Goal: Task Accomplishment & Management: Manage account settings

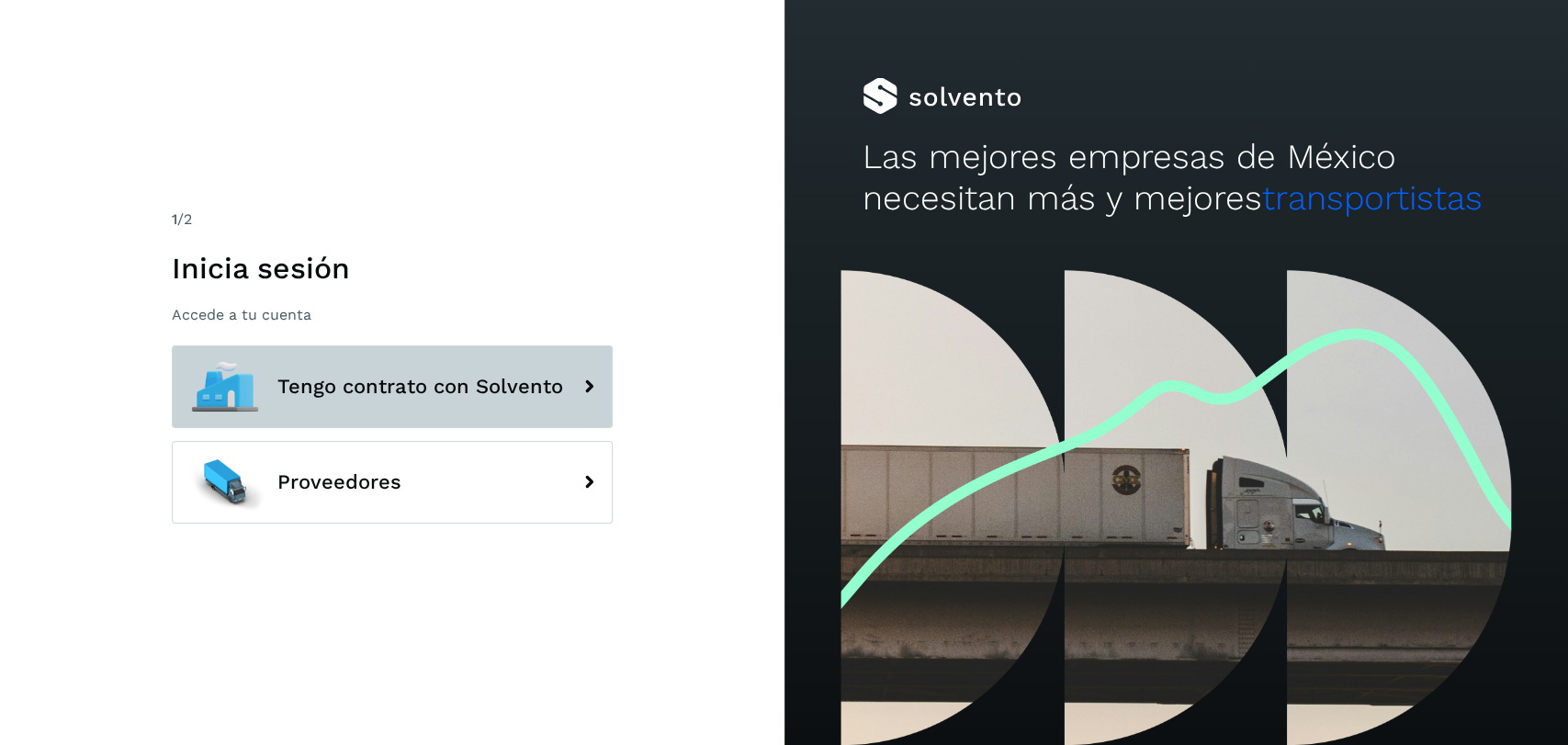
click at [458, 360] on button "Tengo contrato con Solvento" at bounding box center [393, 386] width 441 height 82
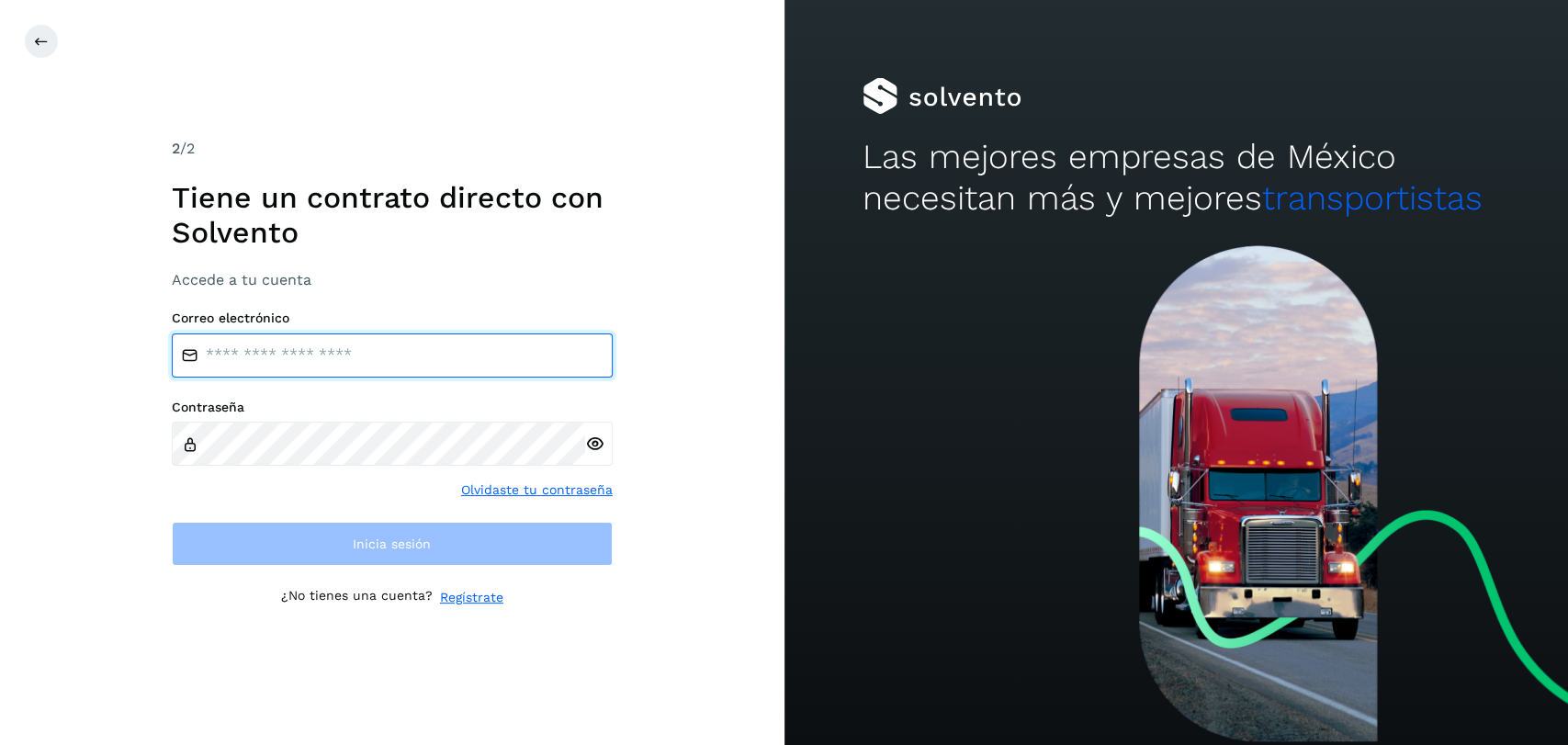
click at [449, 356] on input "email" at bounding box center [393, 356] width 441 height 45
type input "**********"
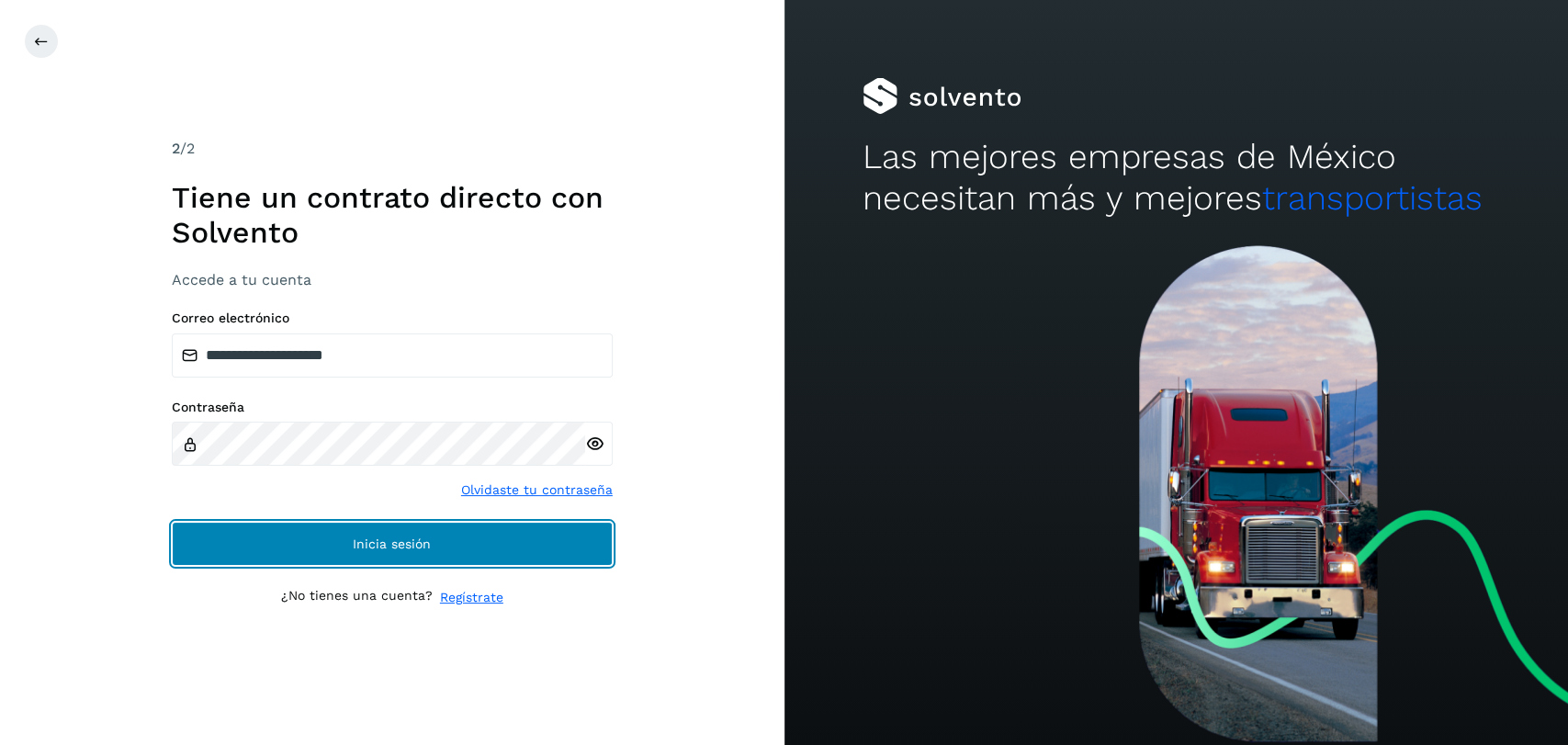
click at [514, 529] on button "Inicia sesión" at bounding box center [393, 544] width 441 height 45
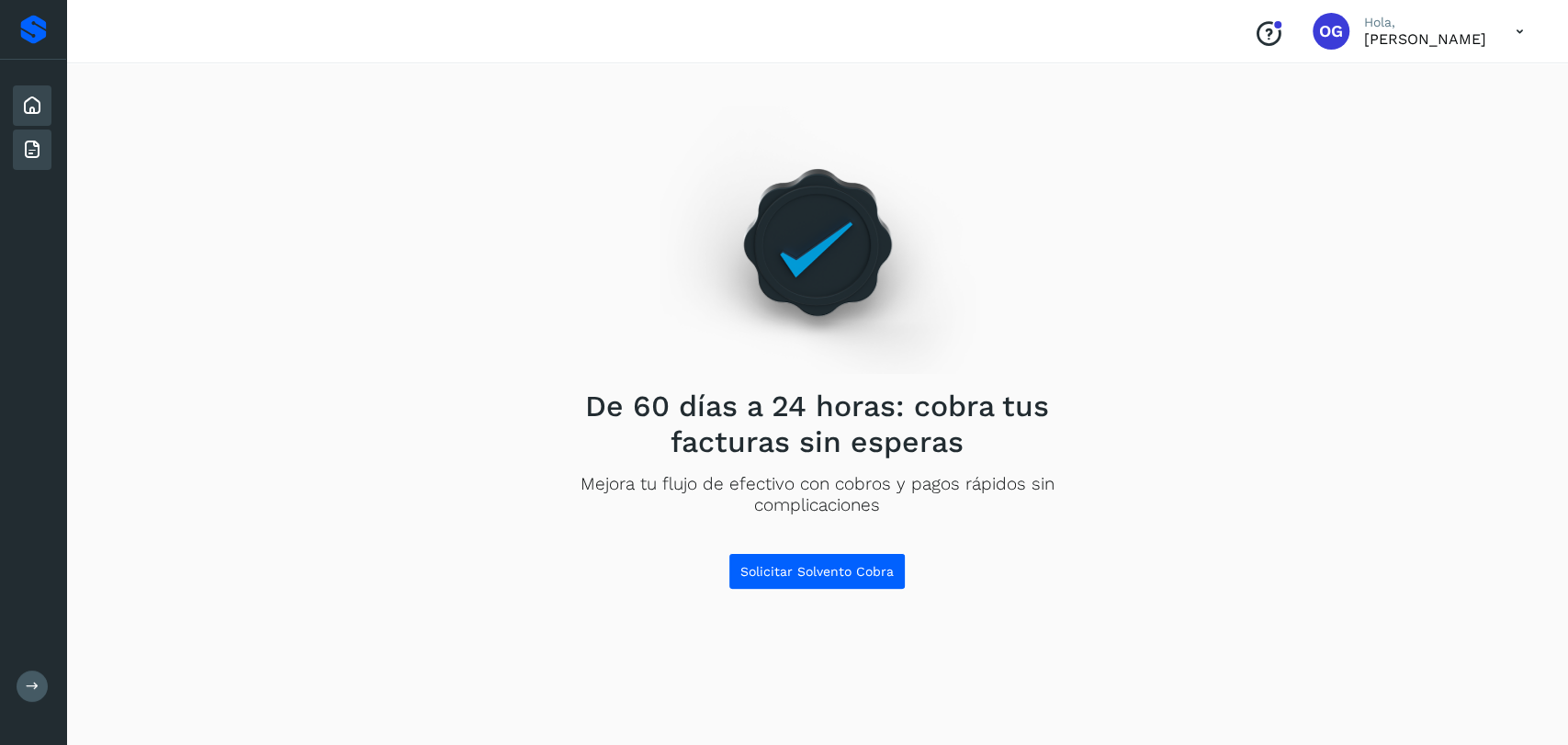
click at [30, 105] on icon at bounding box center [32, 105] width 22 height 22
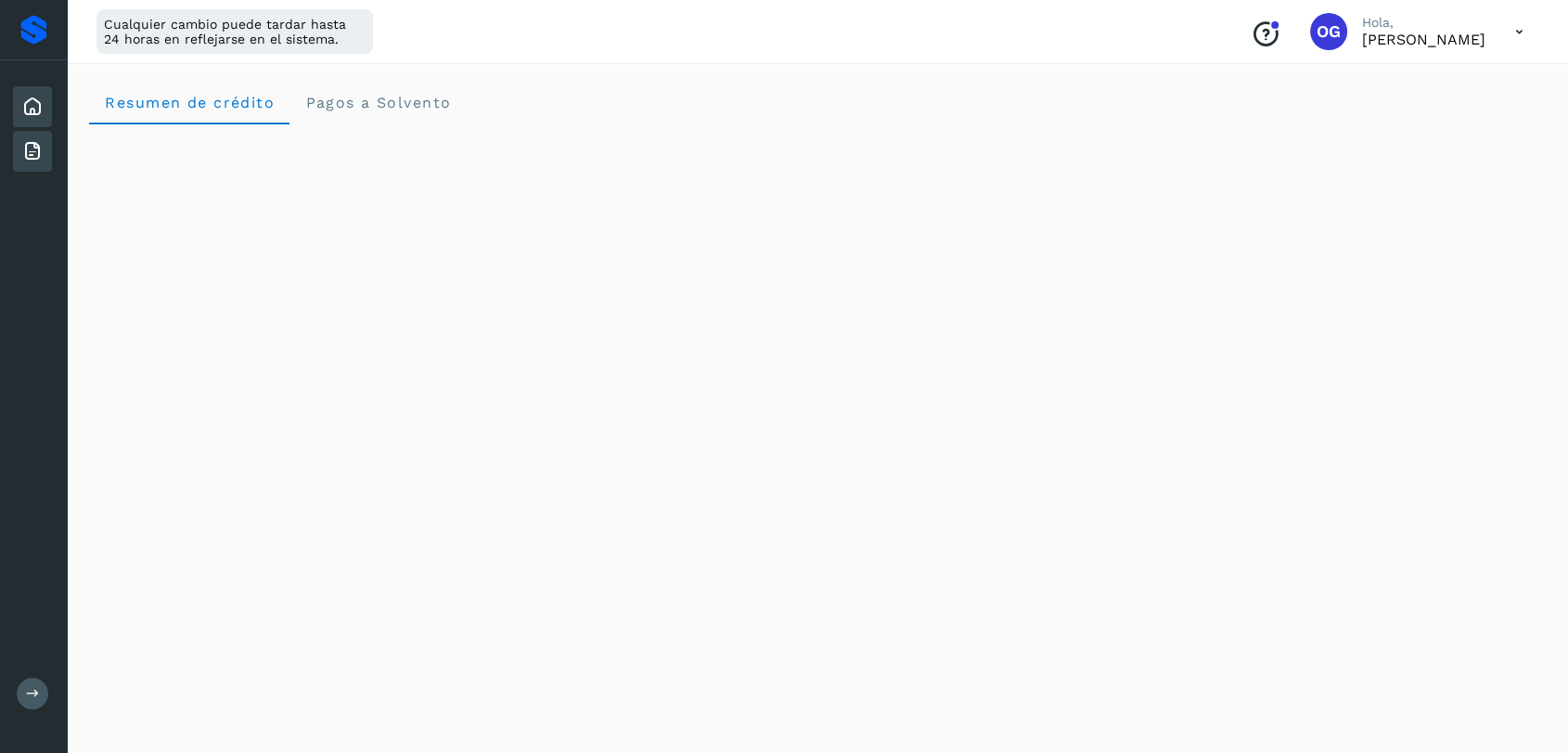
click at [22, 154] on icon at bounding box center [32, 151] width 22 height 22
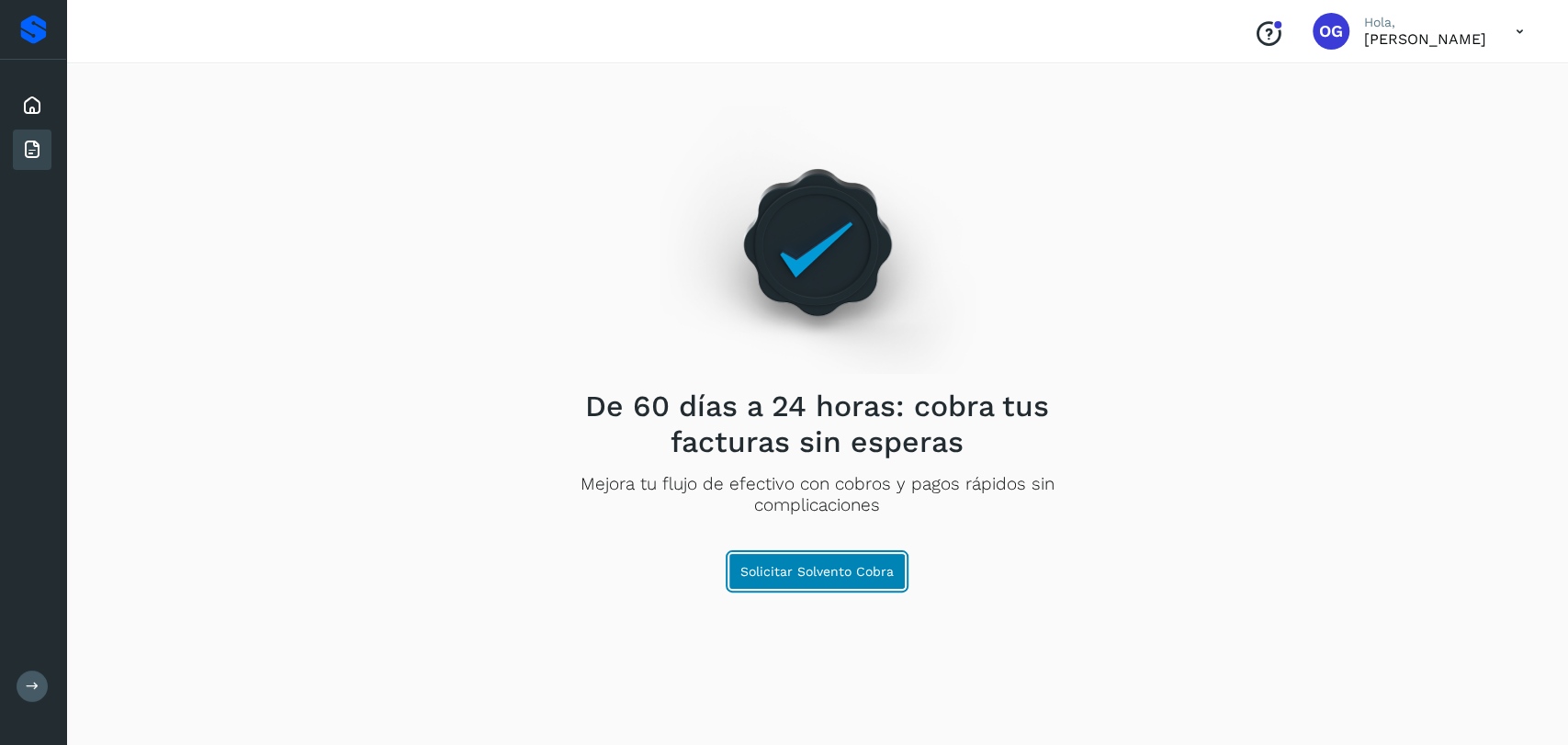
click at [761, 567] on span "Solicitar Solvento Cobra" at bounding box center [817, 571] width 154 height 13
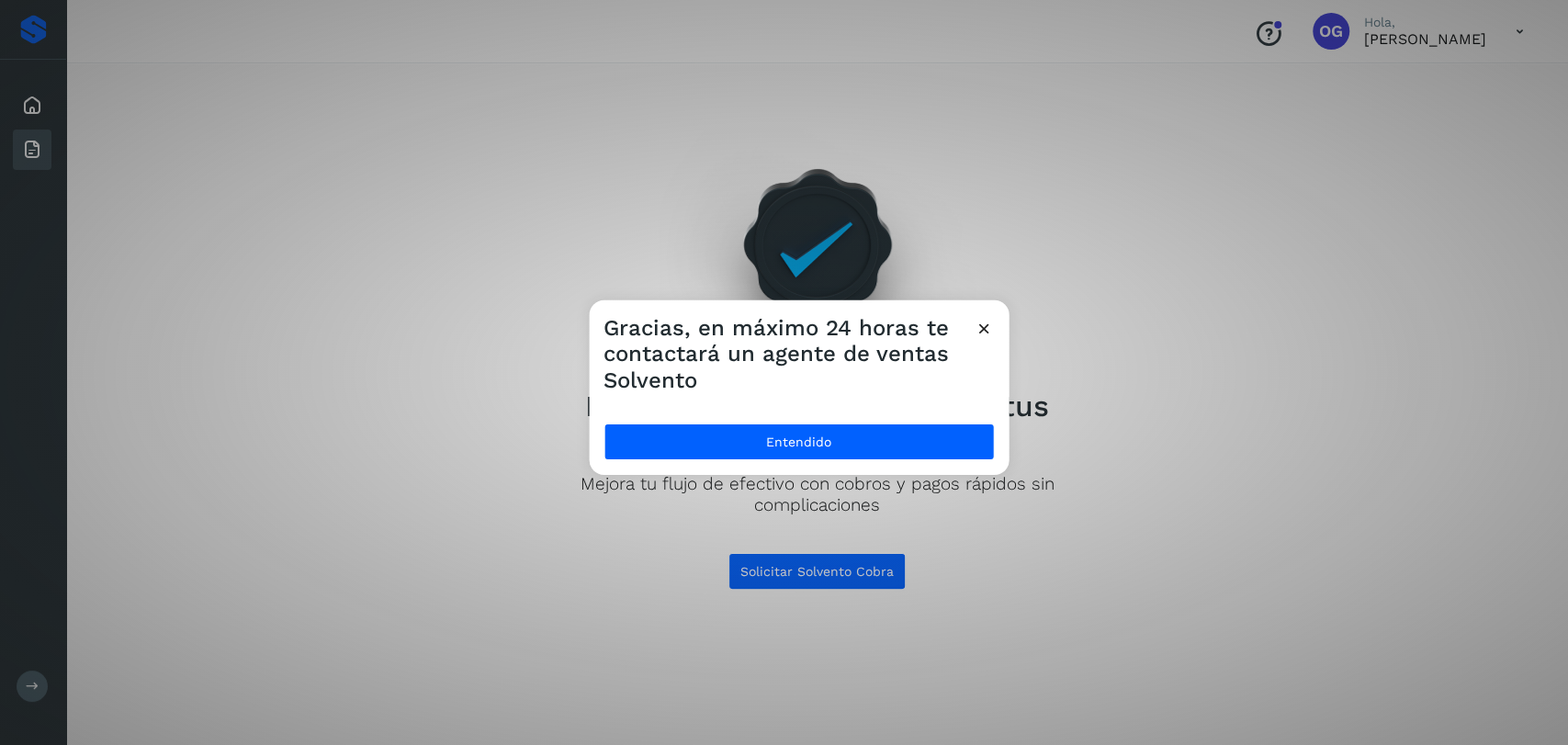
click at [981, 324] on icon at bounding box center [984, 327] width 19 height 19
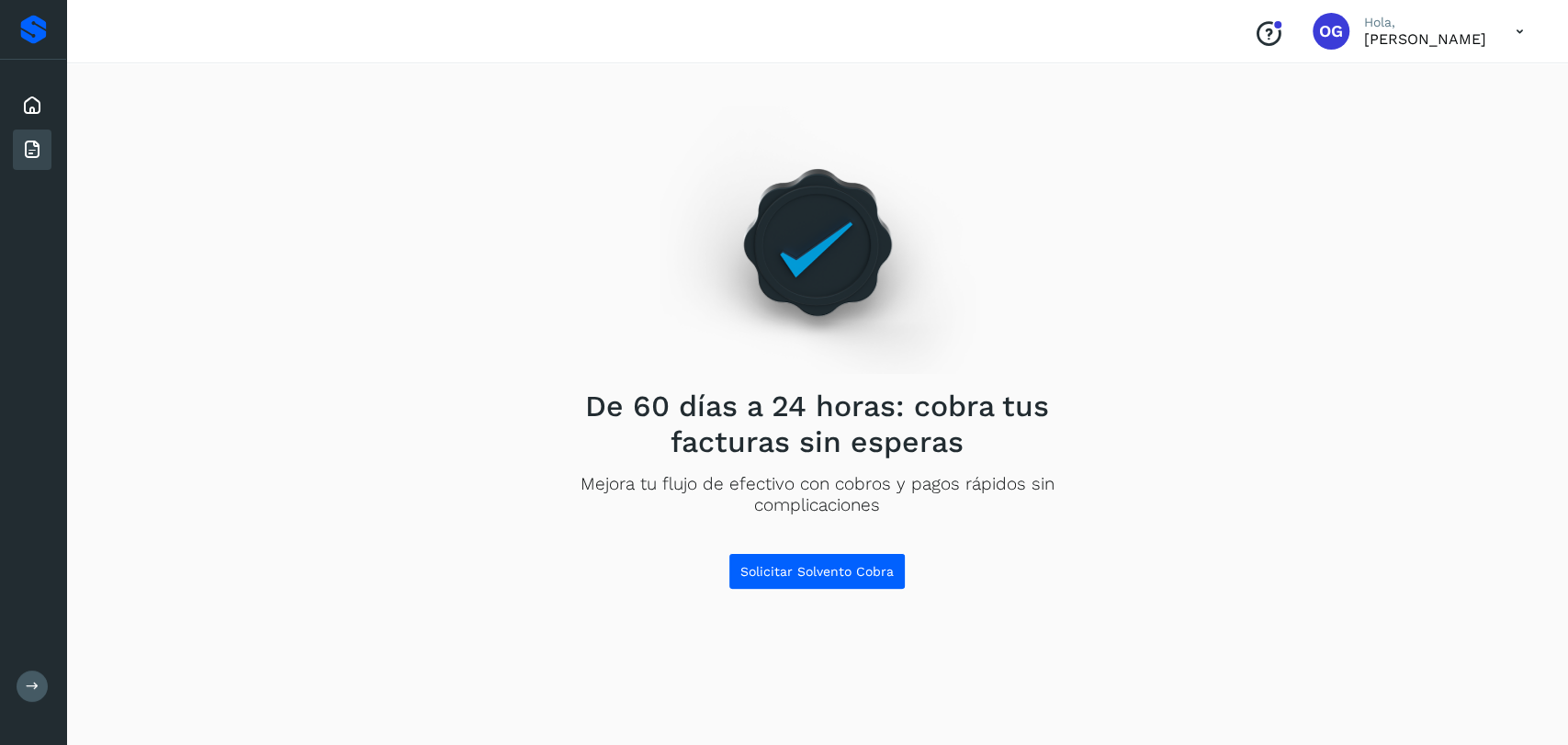
click at [30, 681] on icon at bounding box center [33, 686] width 14 height 14
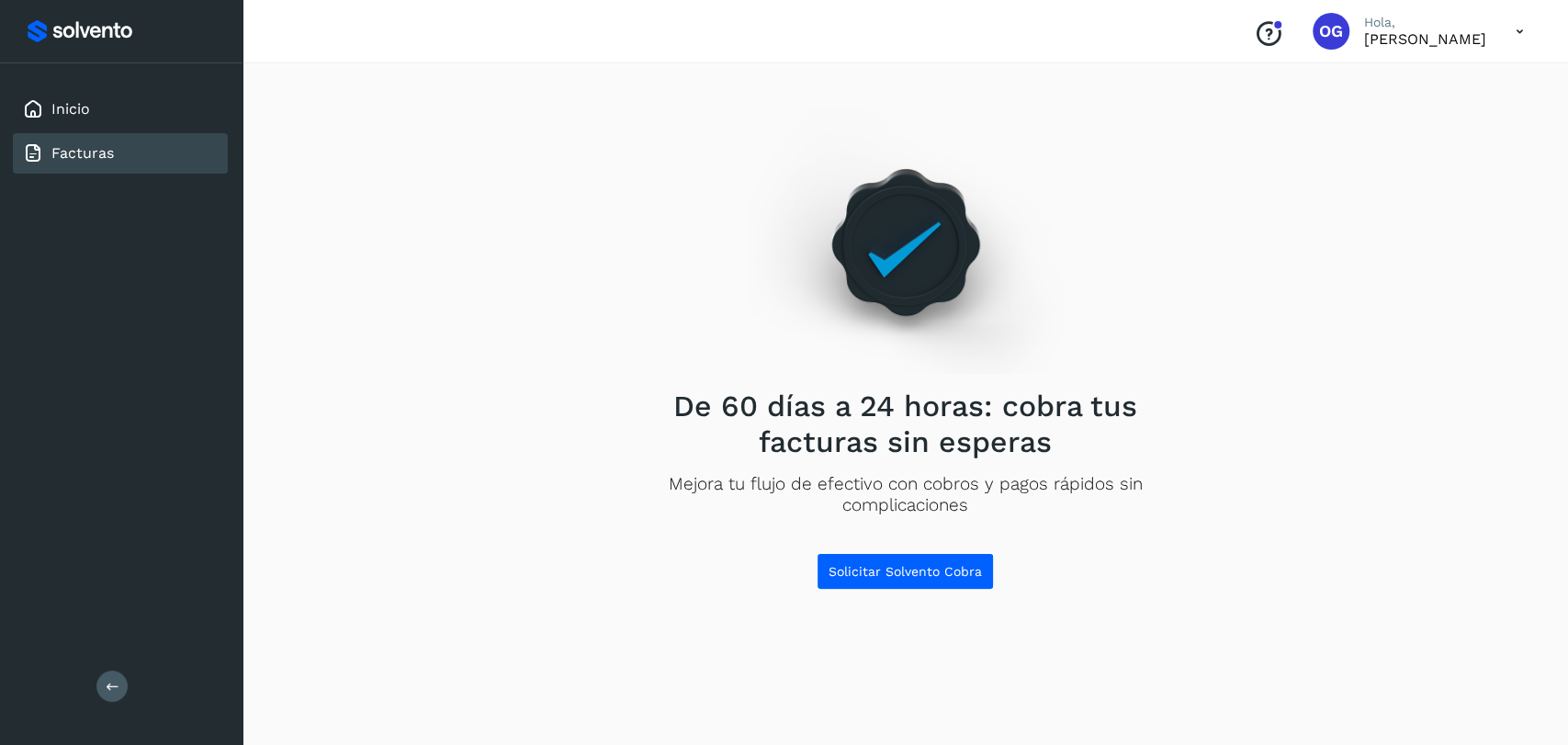
click at [104, 161] on link "Facturas" at bounding box center [82, 153] width 63 height 17
click at [64, 94] on div "Inicio" at bounding box center [120, 109] width 215 height 41
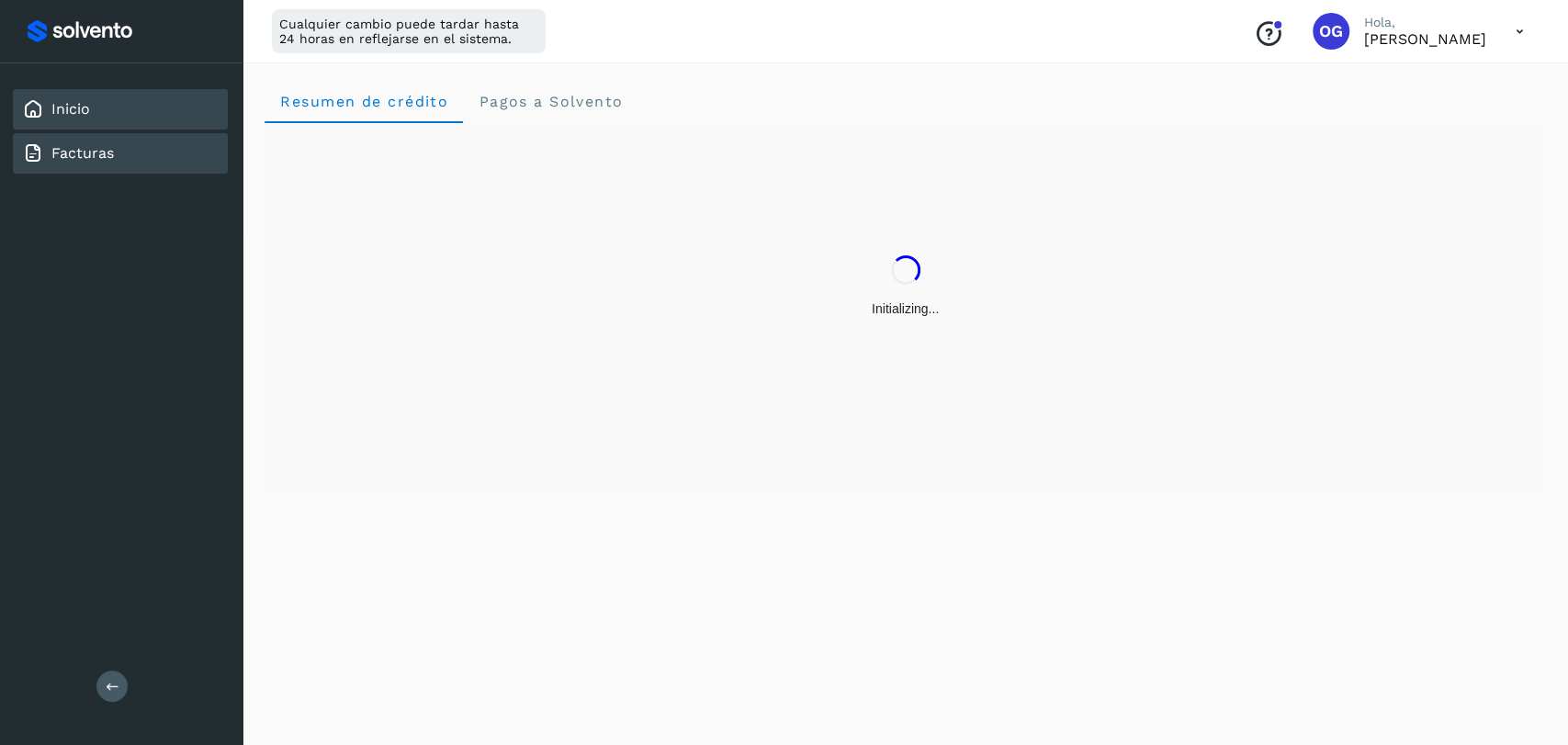
click at [114, 147] on div "Facturas" at bounding box center [120, 154] width 215 height 41
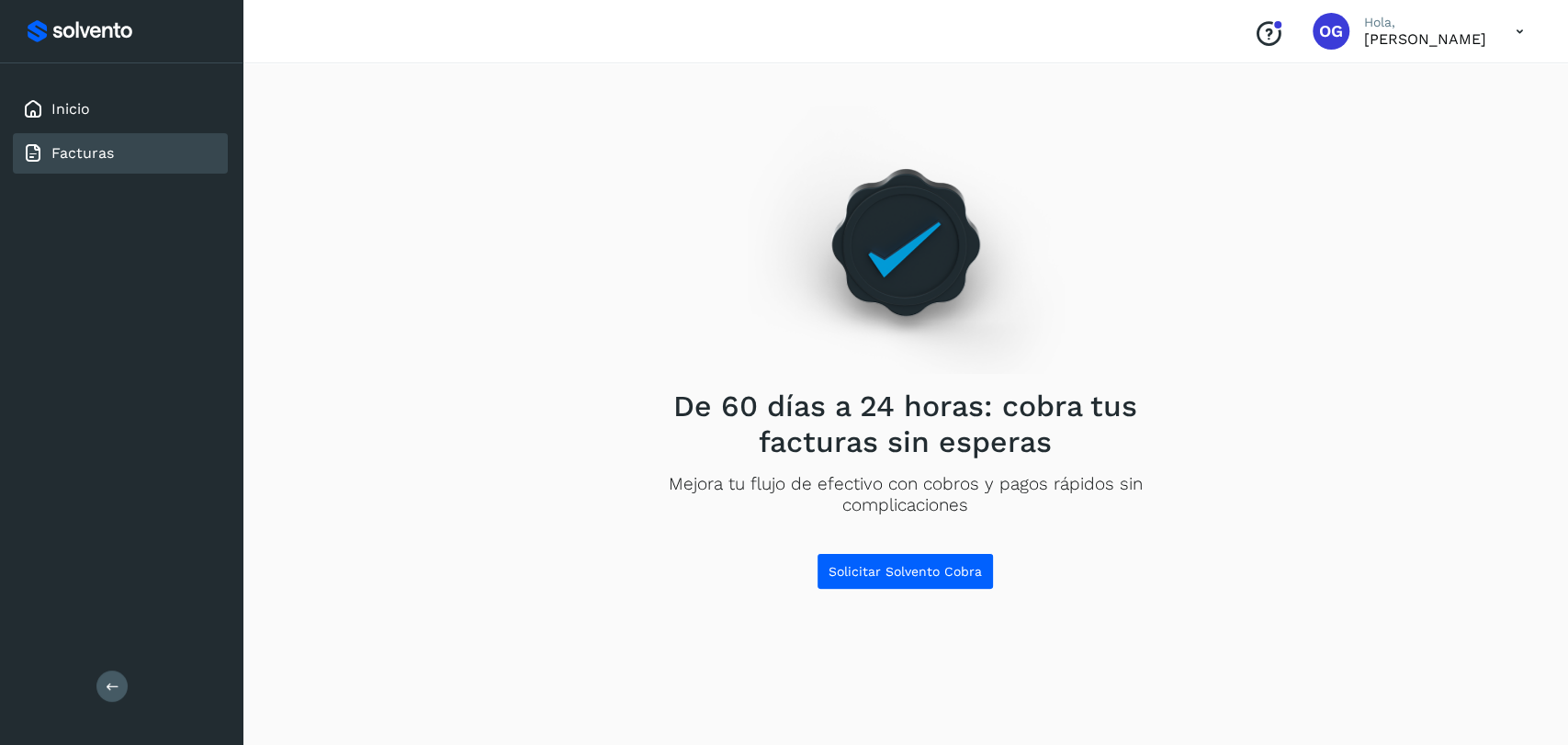
click at [1529, 31] on icon at bounding box center [1520, 31] width 38 height 38
click at [1250, 30] on div at bounding box center [784, 372] width 1568 height 745
click at [1323, 41] on div "OG" at bounding box center [1332, 31] width 37 height 37
drag, startPoint x: 1323, startPoint y: 41, endPoint x: 1514, endPoint y: 38, distance: 191.0
click at [1514, 38] on icon at bounding box center [1520, 31] width 38 height 38
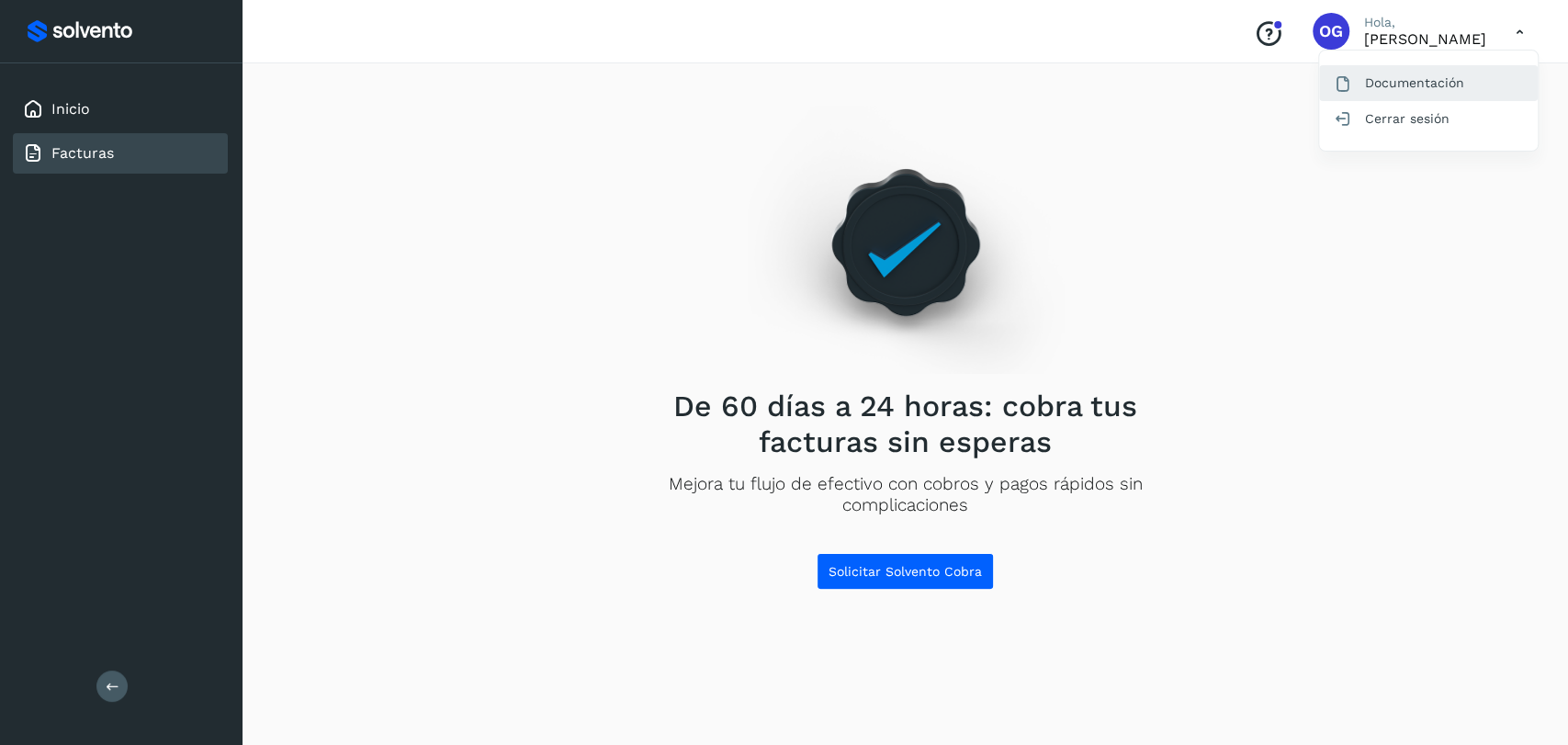
click at [1422, 82] on div "Documentación" at bounding box center [1429, 82] width 219 height 35
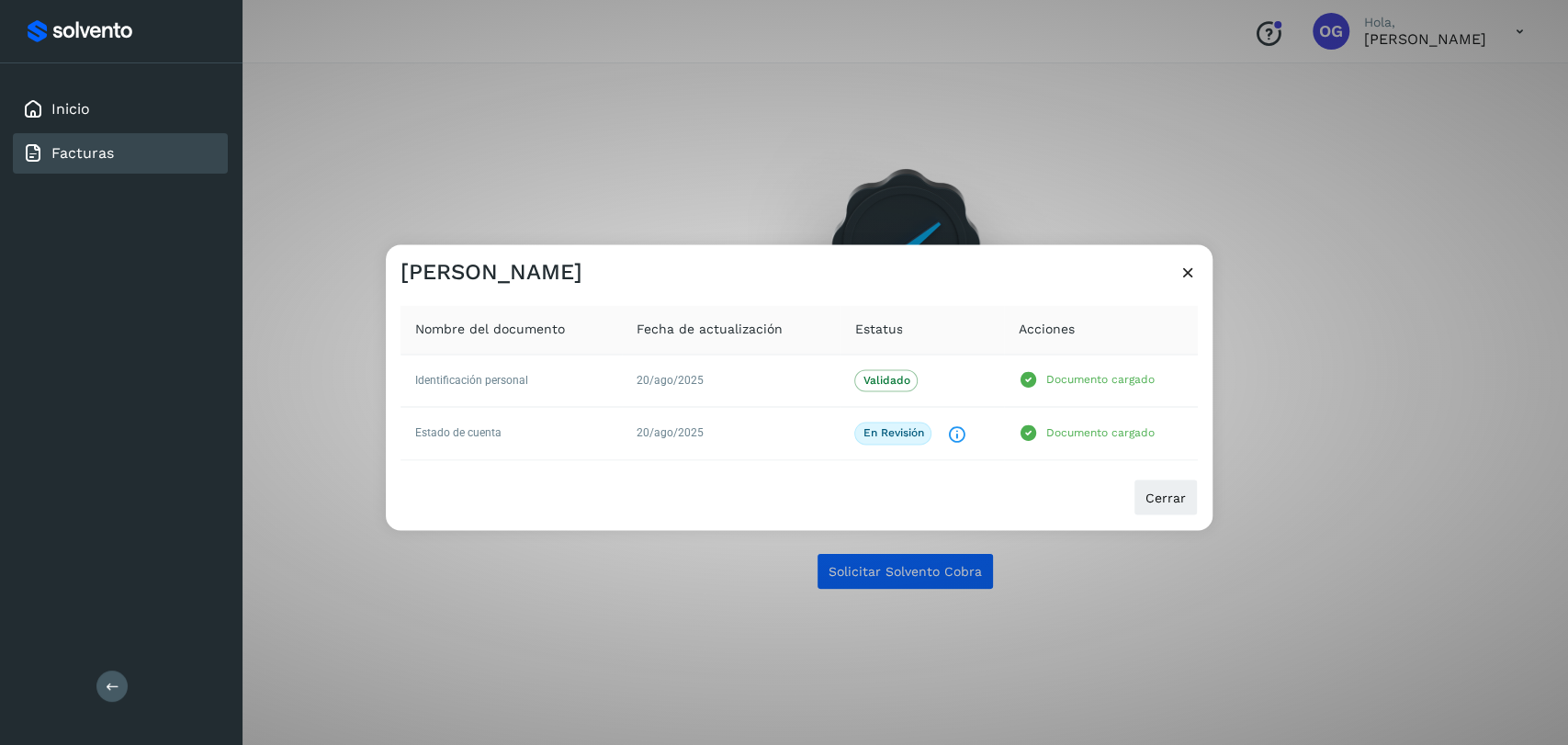
click at [857, 58] on div "Omar Guadarrama Nombre del documento Fecha de actualización Estatus Acciones Id…" at bounding box center [784, 372] width 1568 height 745
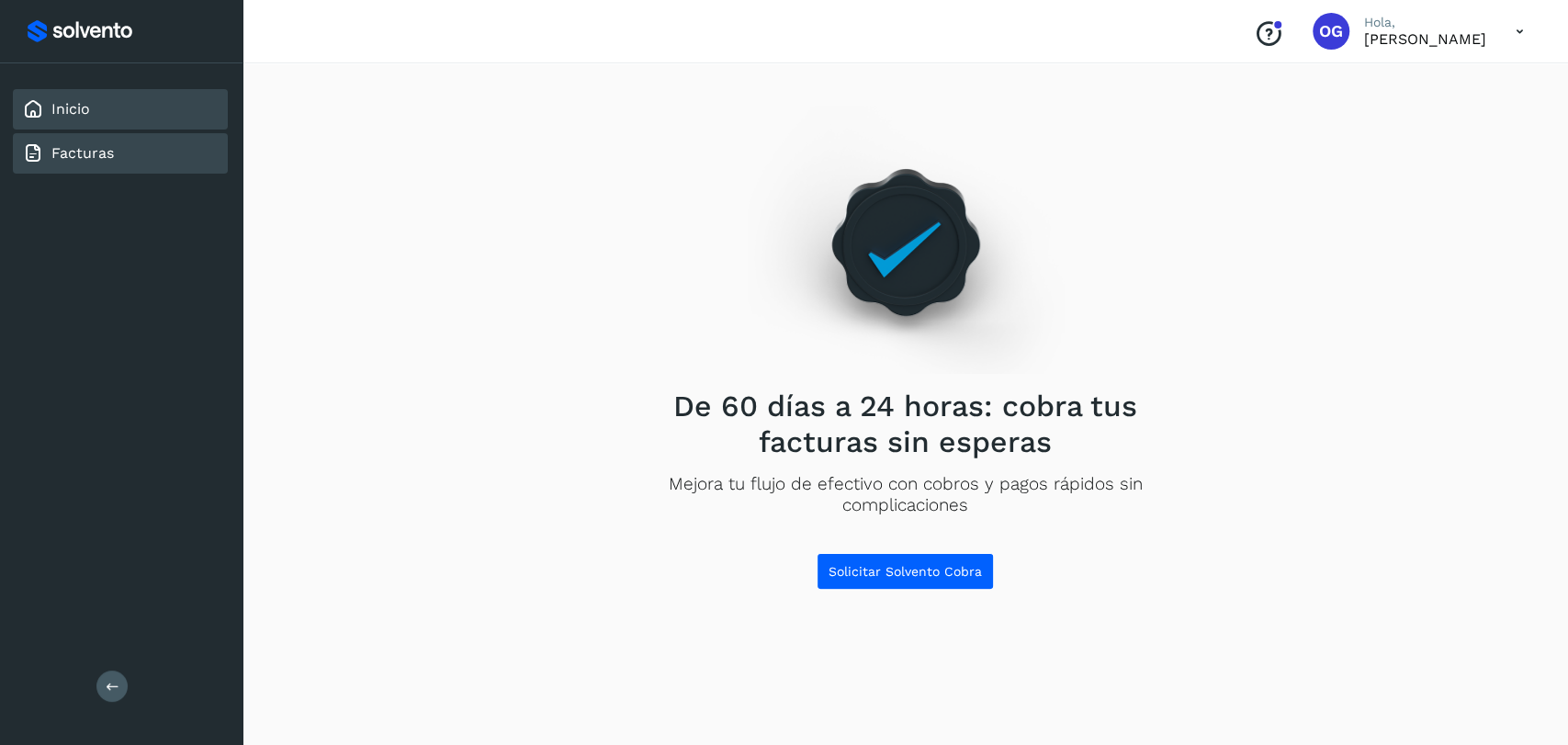
click at [90, 104] on div "Inicio" at bounding box center [120, 109] width 215 height 41
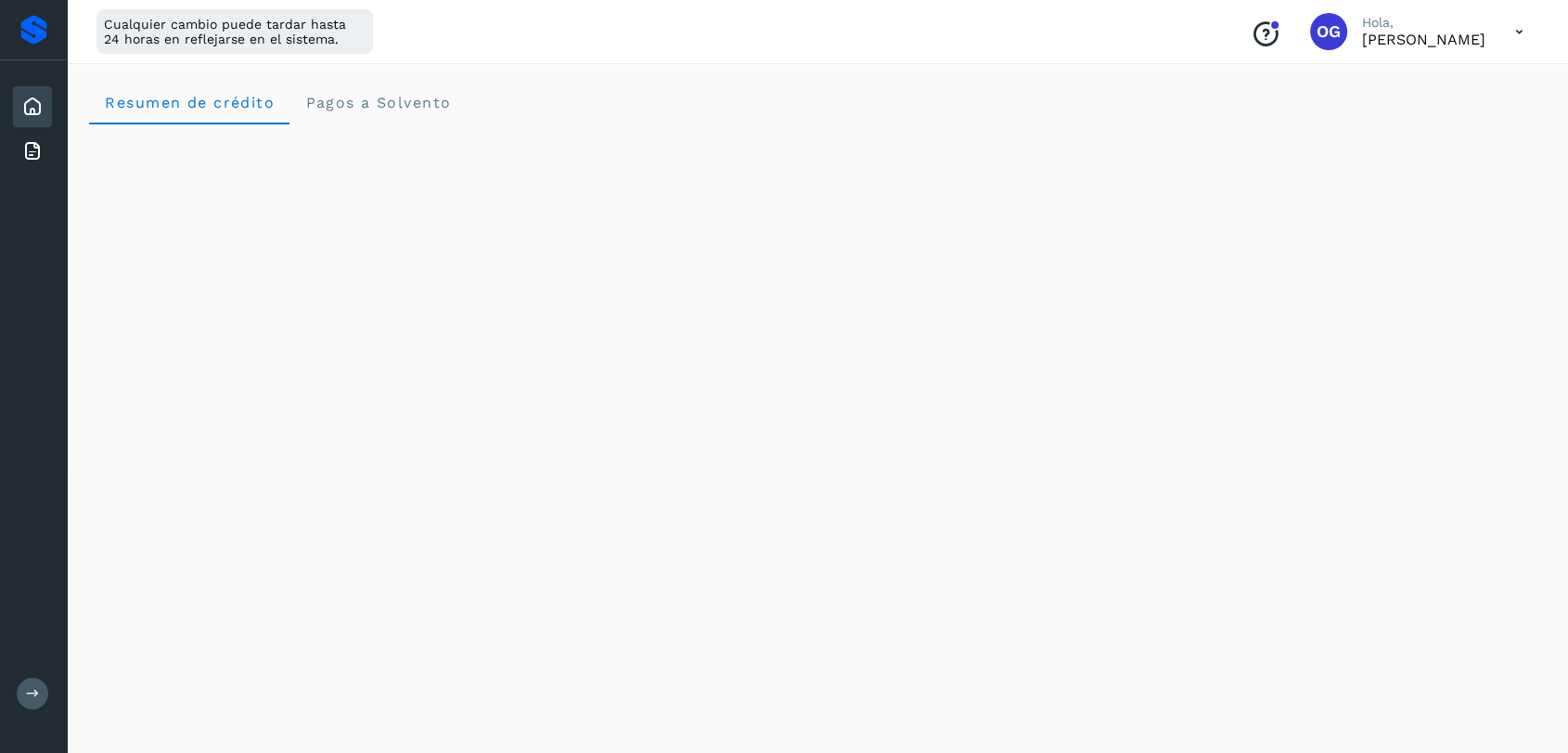
click at [45, 24] on div at bounding box center [34, 29] width 27 height 29
click at [36, 101] on icon at bounding box center [32, 107] width 22 height 22
click at [410, 105] on span "Pagos a Solvento" at bounding box center [377, 103] width 147 height 18
click at [36, 150] on icon at bounding box center [32, 151] width 22 height 22
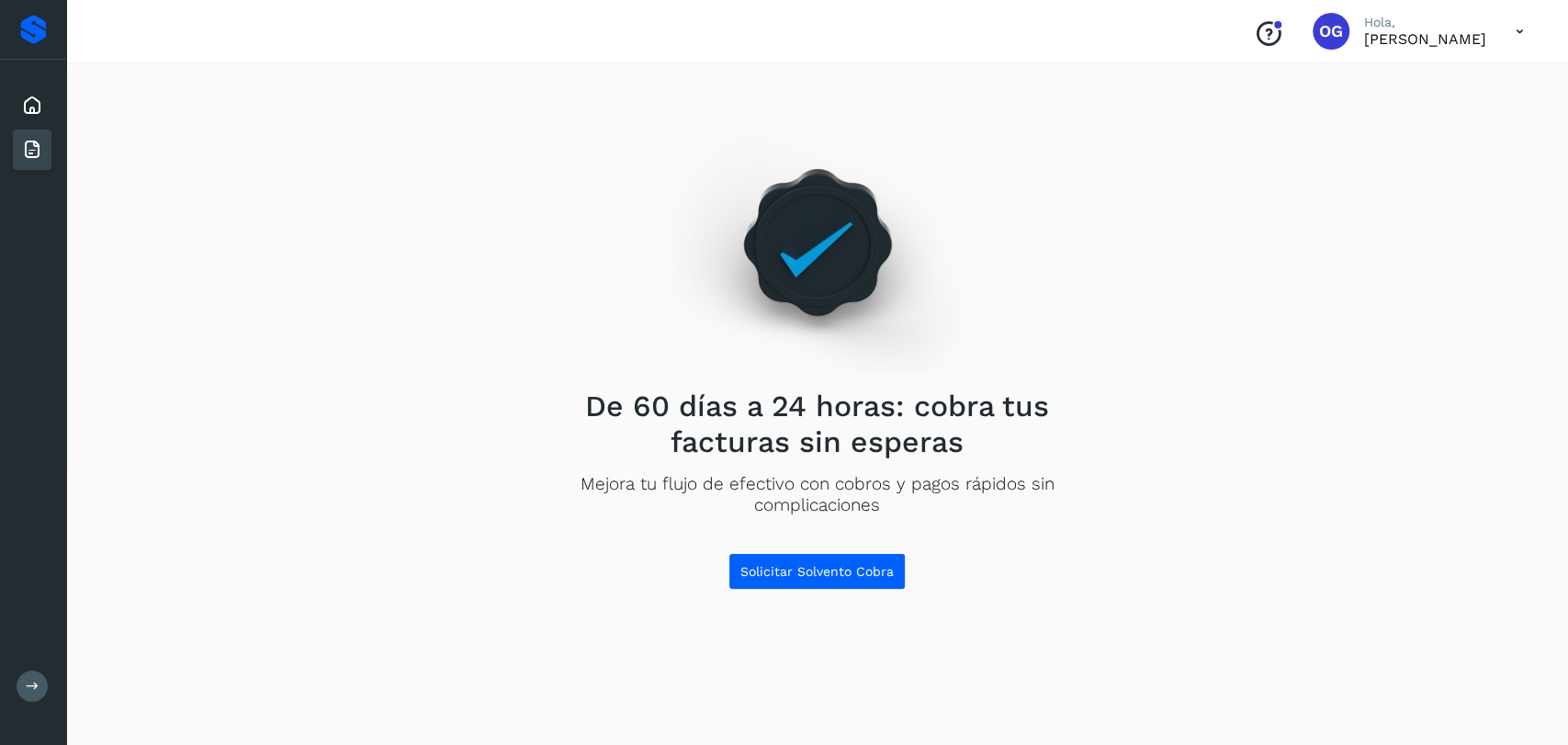
click at [36, 148] on icon at bounding box center [32, 149] width 22 height 22
click at [767, 579] on button "Solicitar Solvento Cobra" at bounding box center [817, 571] width 177 height 37
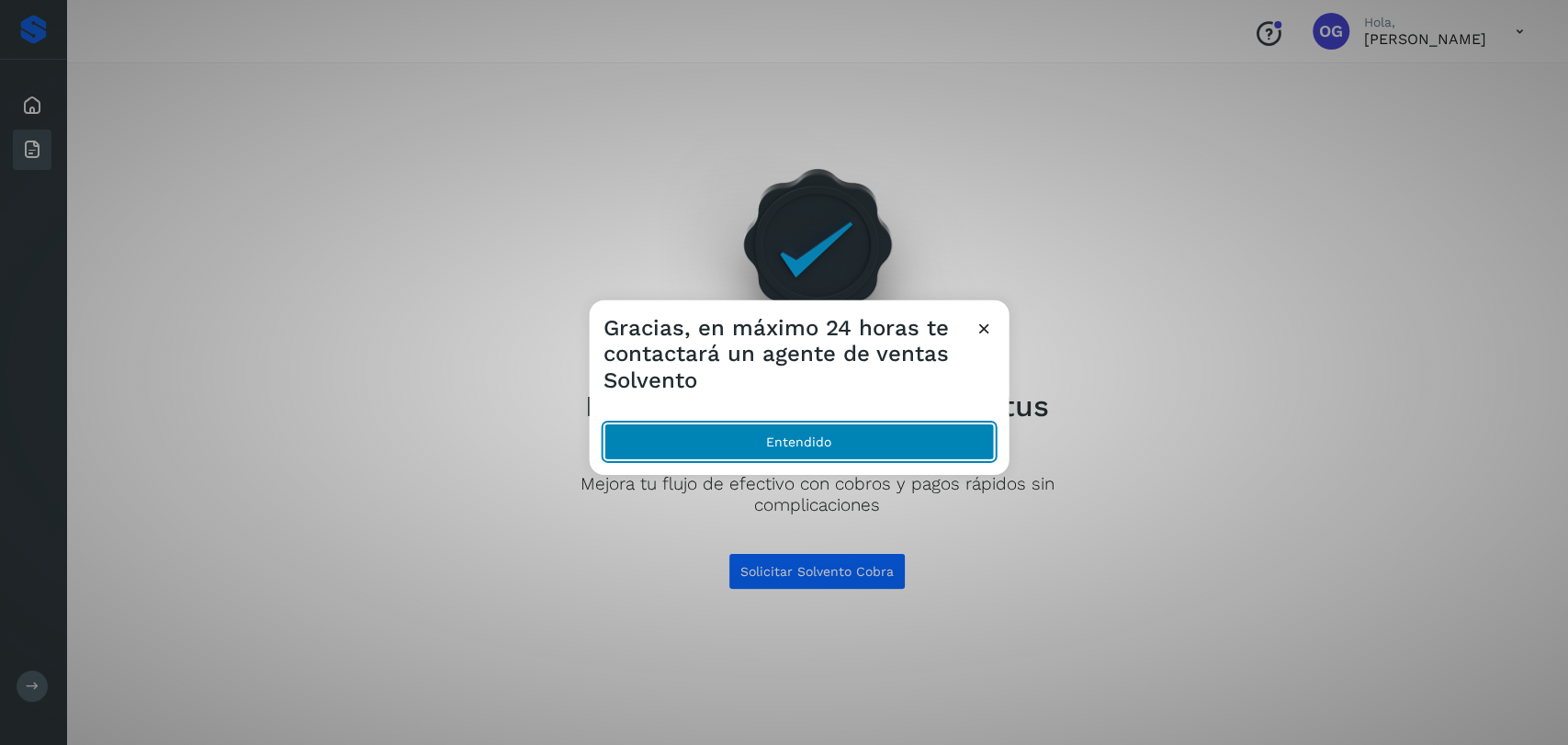
click at [787, 436] on button "Entendido" at bounding box center [799, 442] width 390 height 37
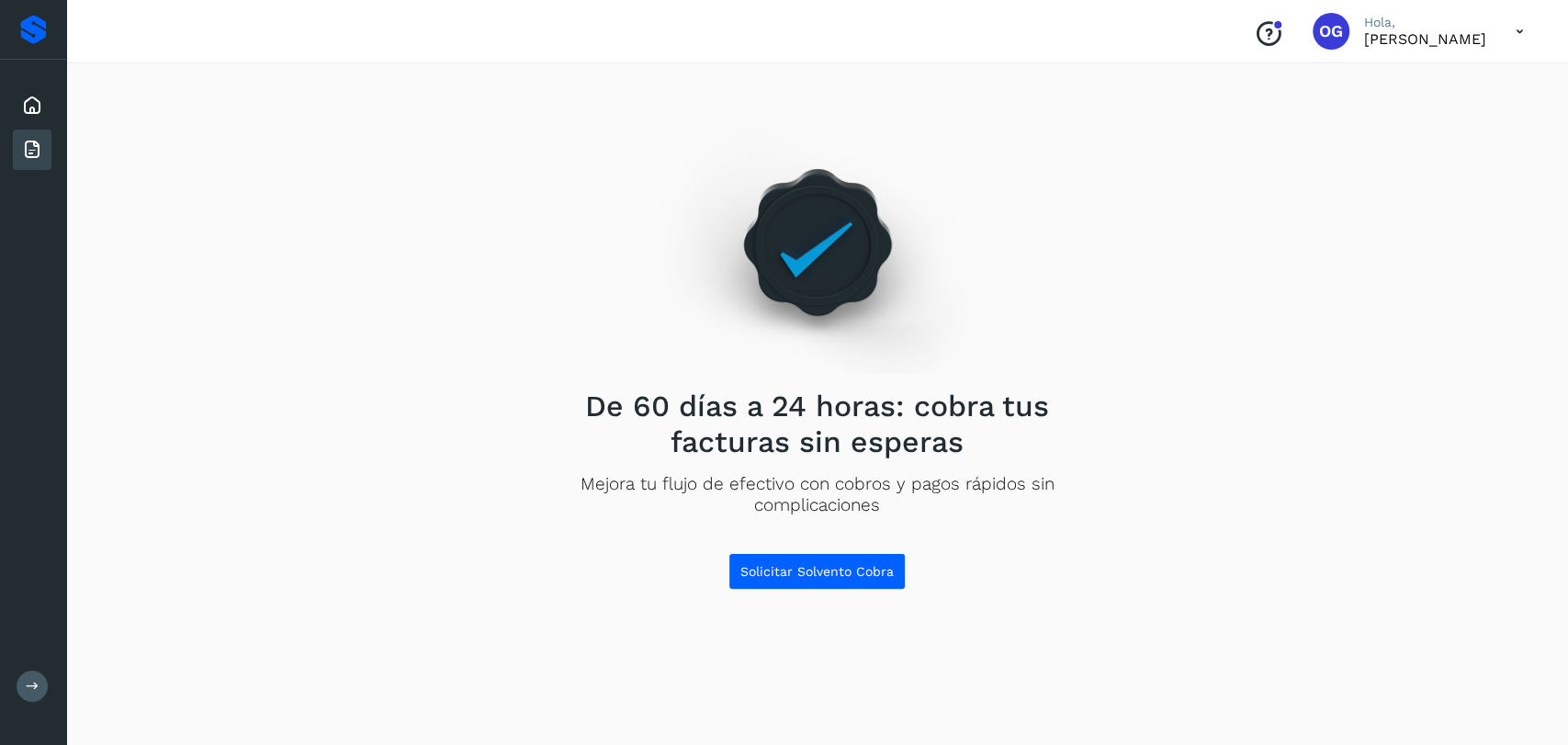
click at [1516, 35] on icon at bounding box center [1520, 31] width 38 height 38
click at [45, 43] on div at bounding box center [34, 29] width 27 height 29
click at [43, 37] on div at bounding box center [34, 29] width 27 height 29
click at [27, 102] on icon at bounding box center [32, 105] width 22 height 22
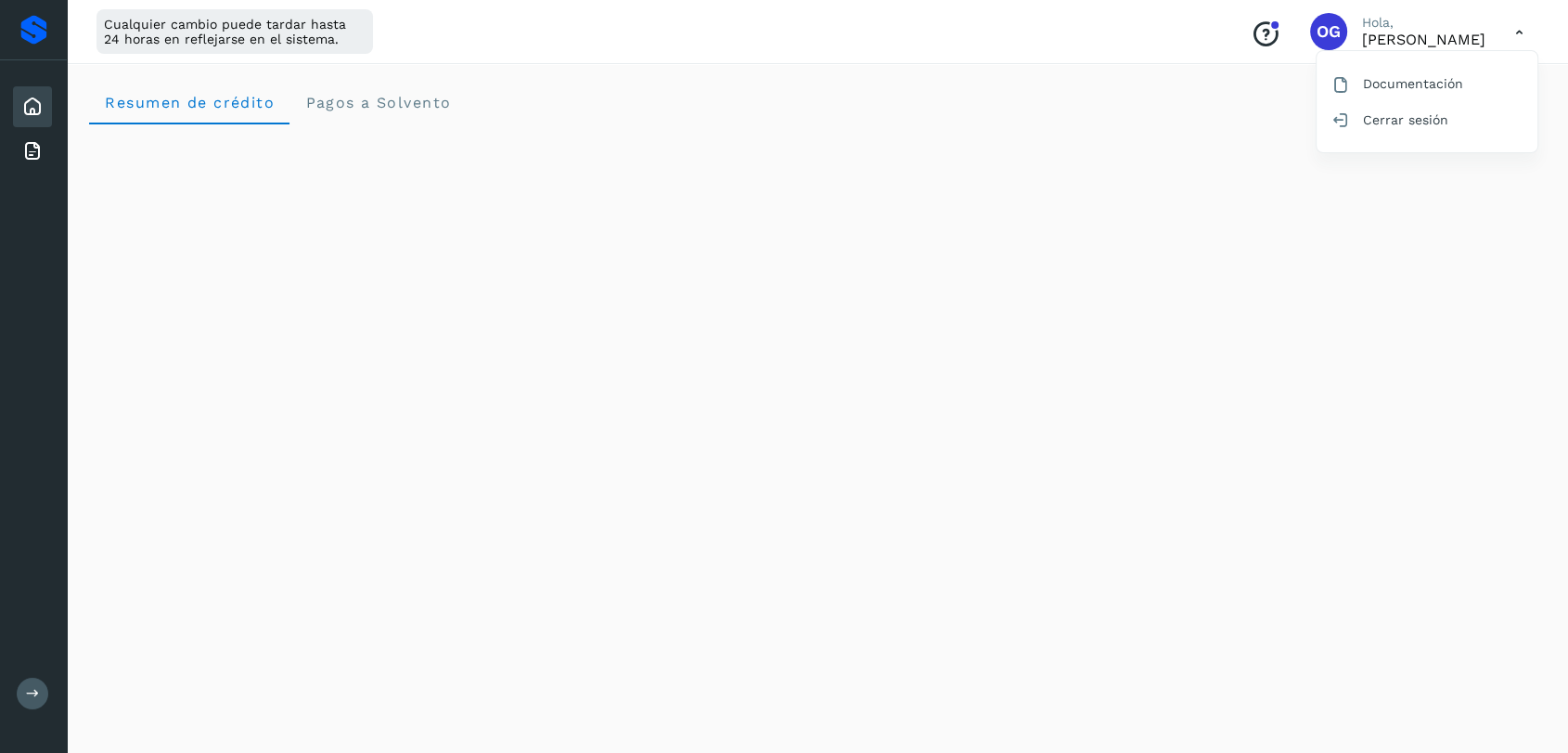
click at [319, 45] on div at bounding box center [784, 376] width 1568 height 753
click at [367, 106] on span "Pagos a Solvento" at bounding box center [377, 103] width 147 height 18
click at [20, 152] on div "Facturas" at bounding box center [32, 152] width 39 height 41
click at [31, 151] on icon at bounding box center [32, 151] width 22 height 22
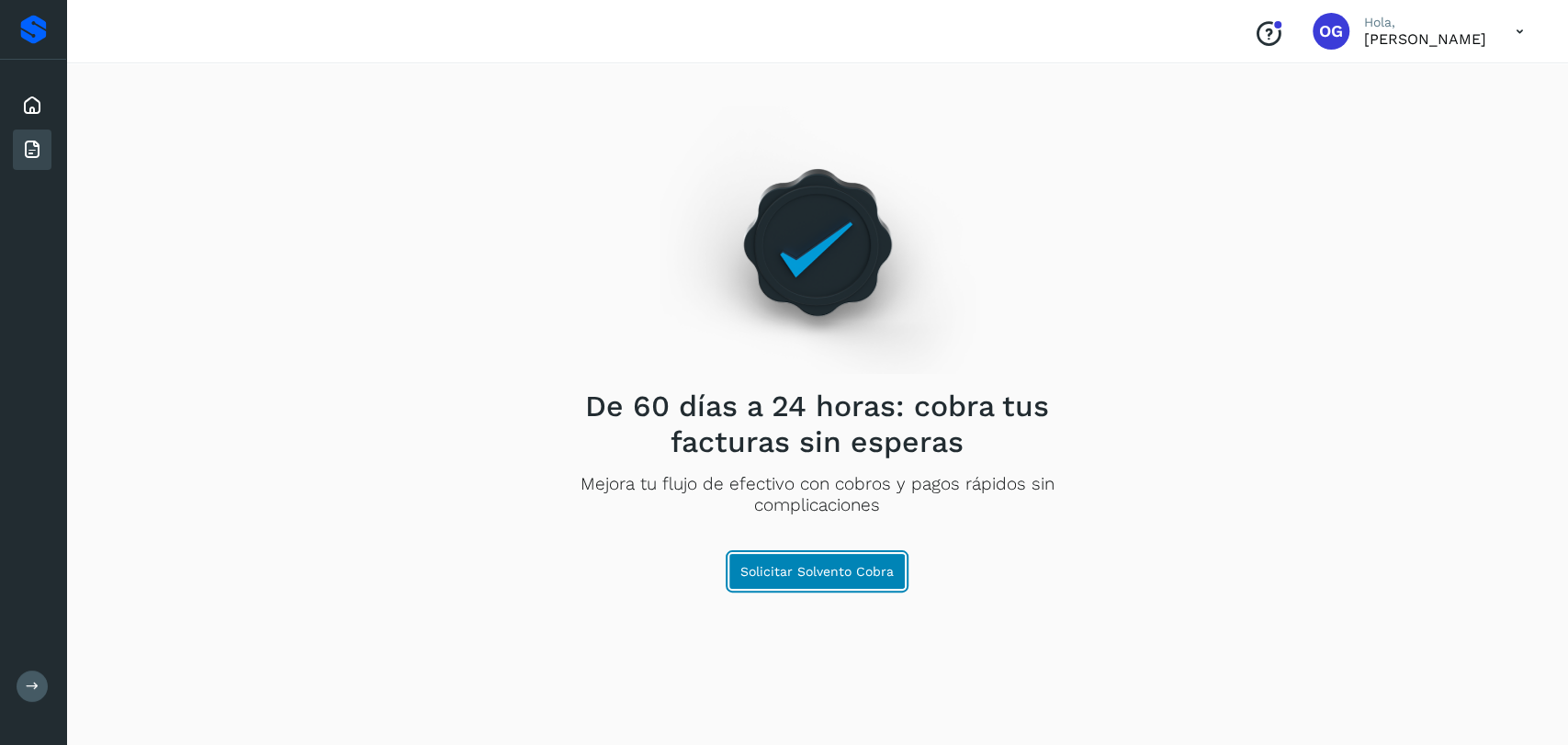
click at [814, 584] on button "Solicitar Solvento Cobra" at bounding box center [817, 571] width 177 height 37
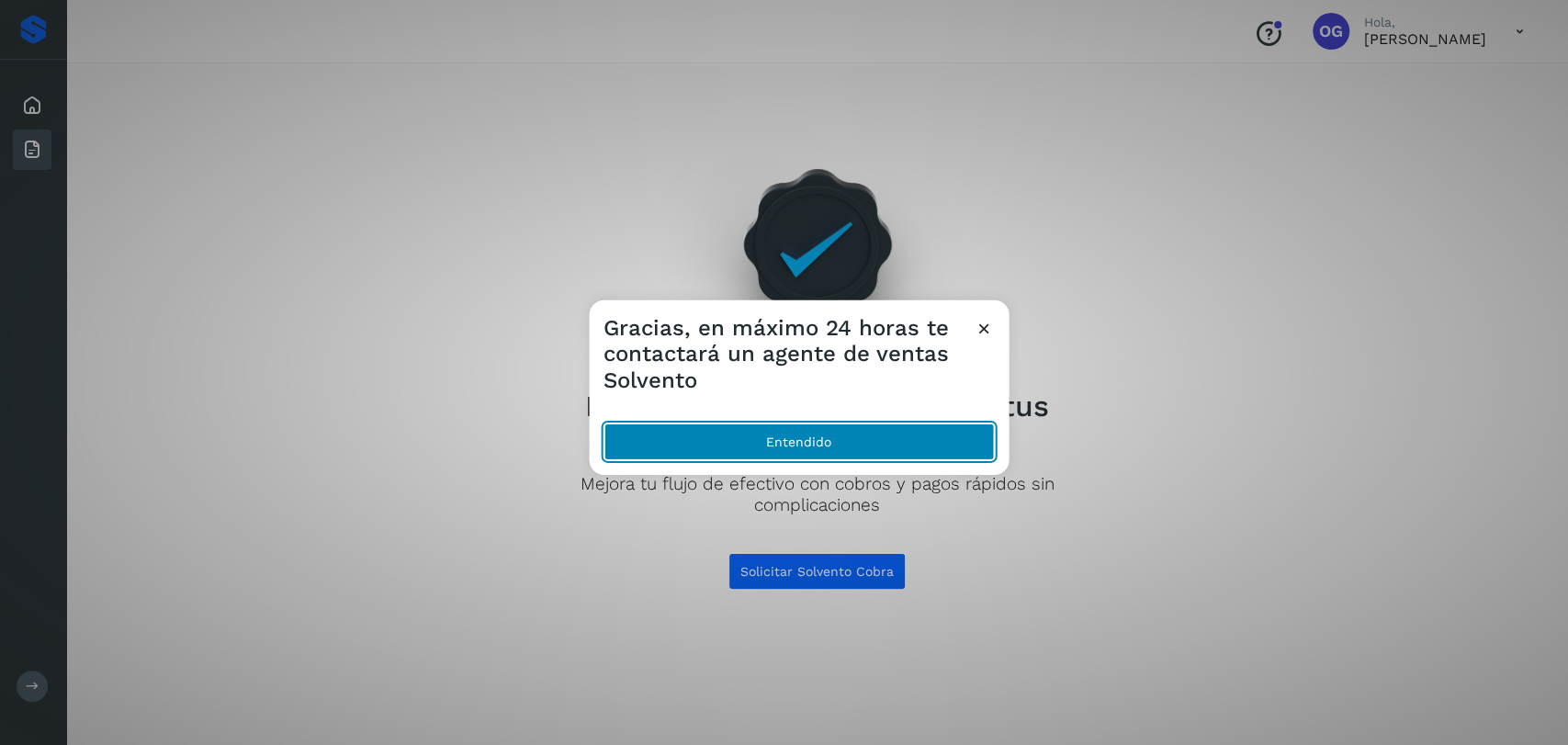
click at [941, 441] on button "Entendido" at bounding box center [799, 442] width 390 height 37
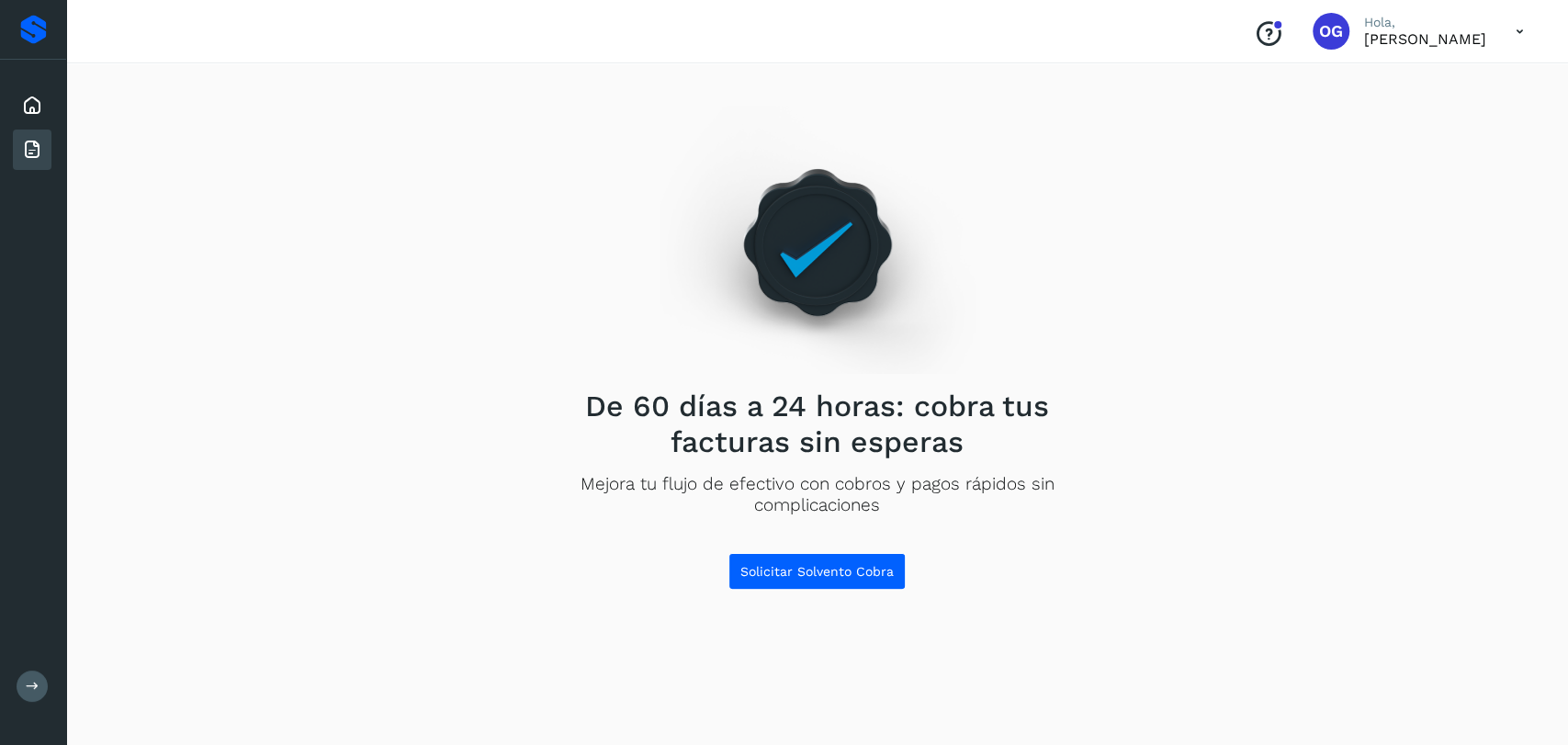
click at [1365, 24] on p "Hola," at bounding box center [1426, 22] width 122 height 15
click at [1256, 39] on icon "Conoce nuestros beneficios" at bounding box center [1269, 34] width 29 height 29
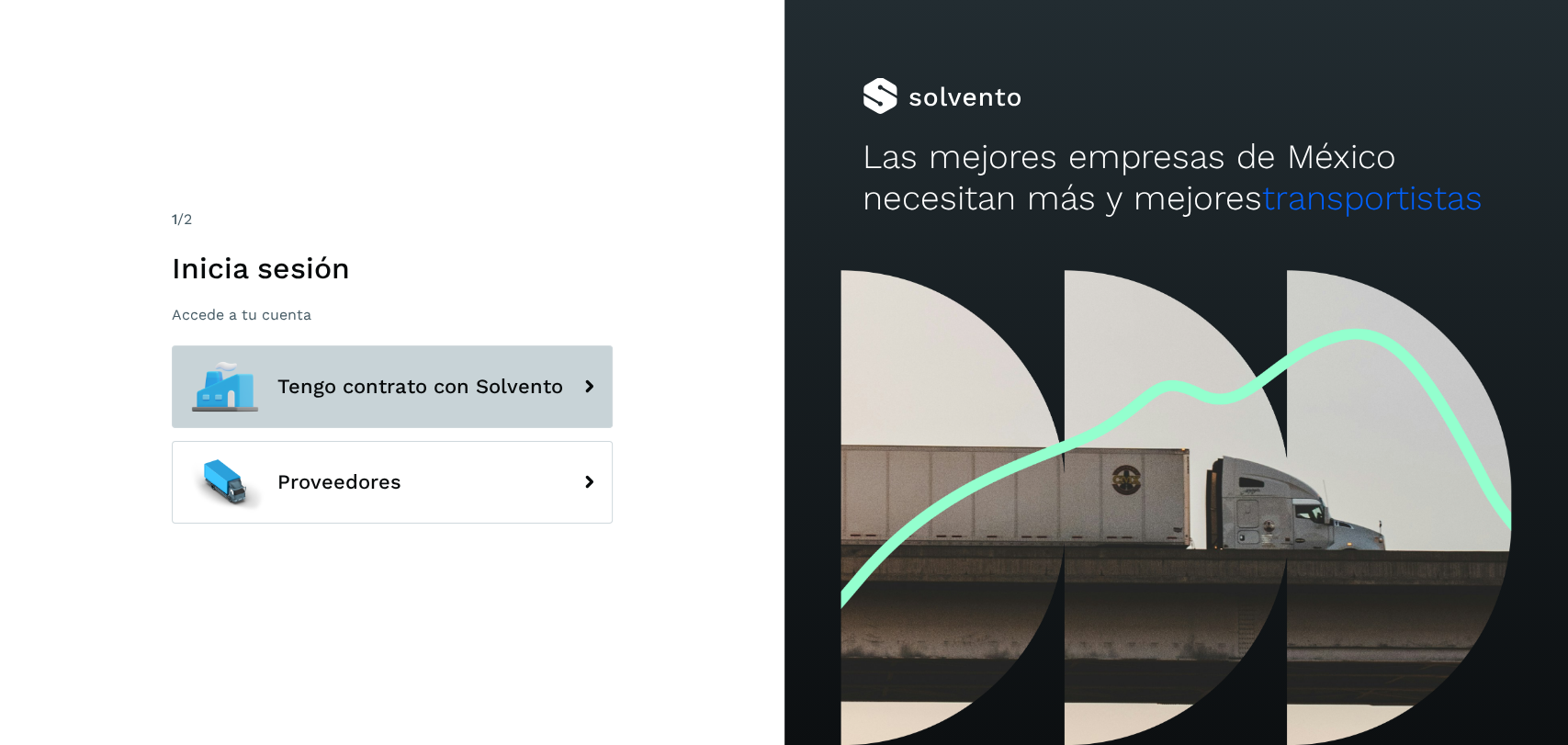
click at [525, 389] on span "Tengo contrato con Solvento" at bounding box center [420, 386] width 286 height 22
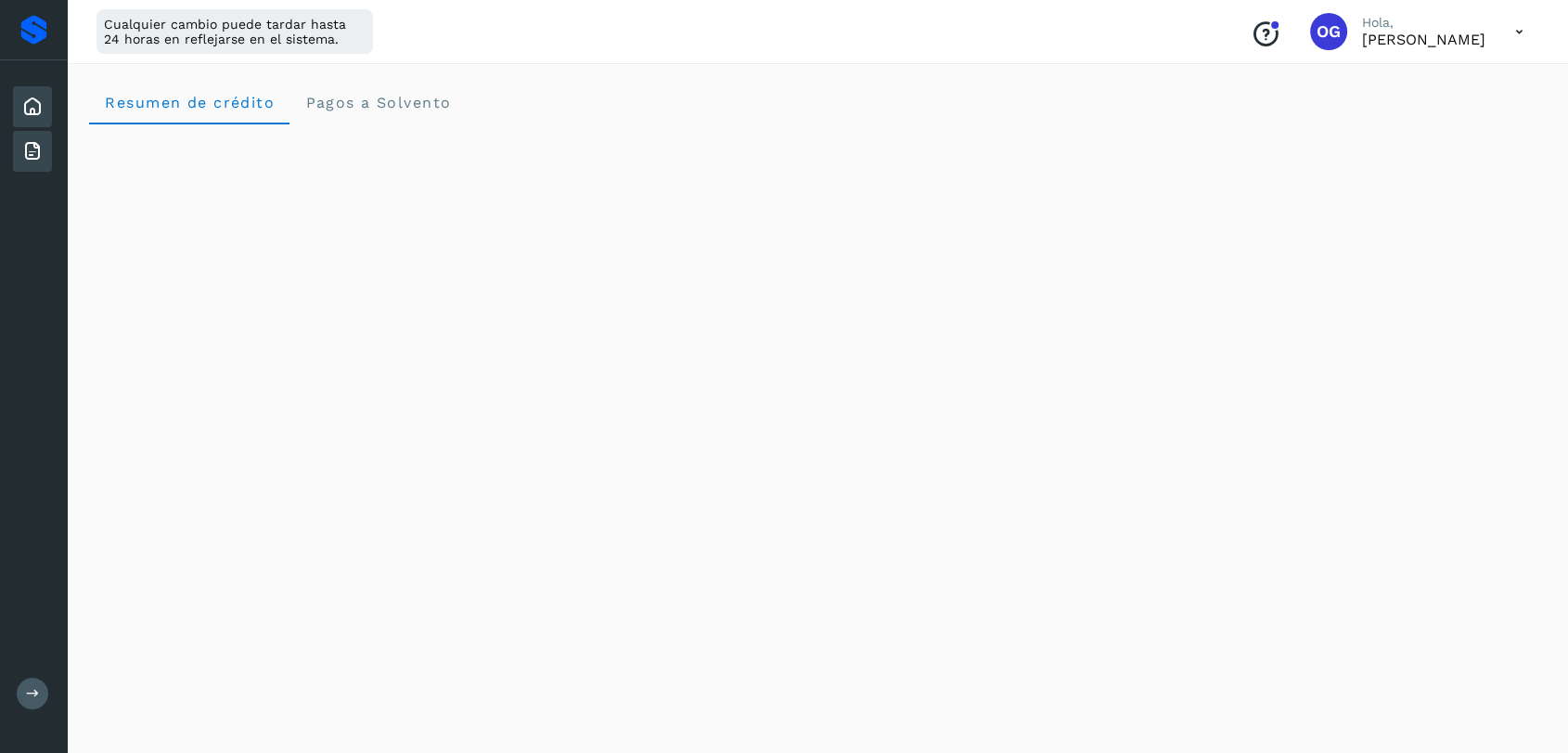
click at [29, 154] on icon at bounding box center [32, 151] width 22 height 22
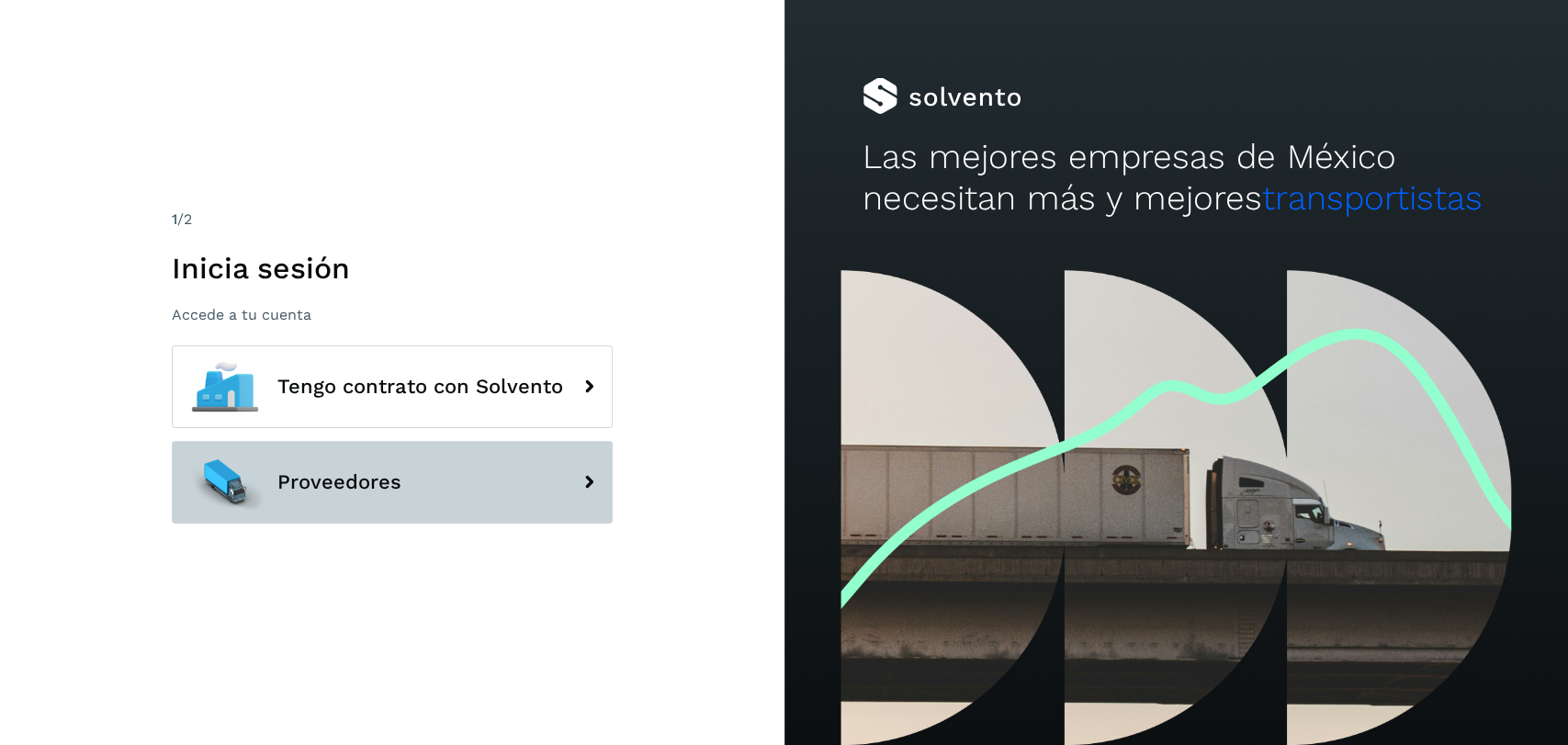
click at [446, 501] on button "Proveedores" at bounding box center [393, 482] width 441 height 82
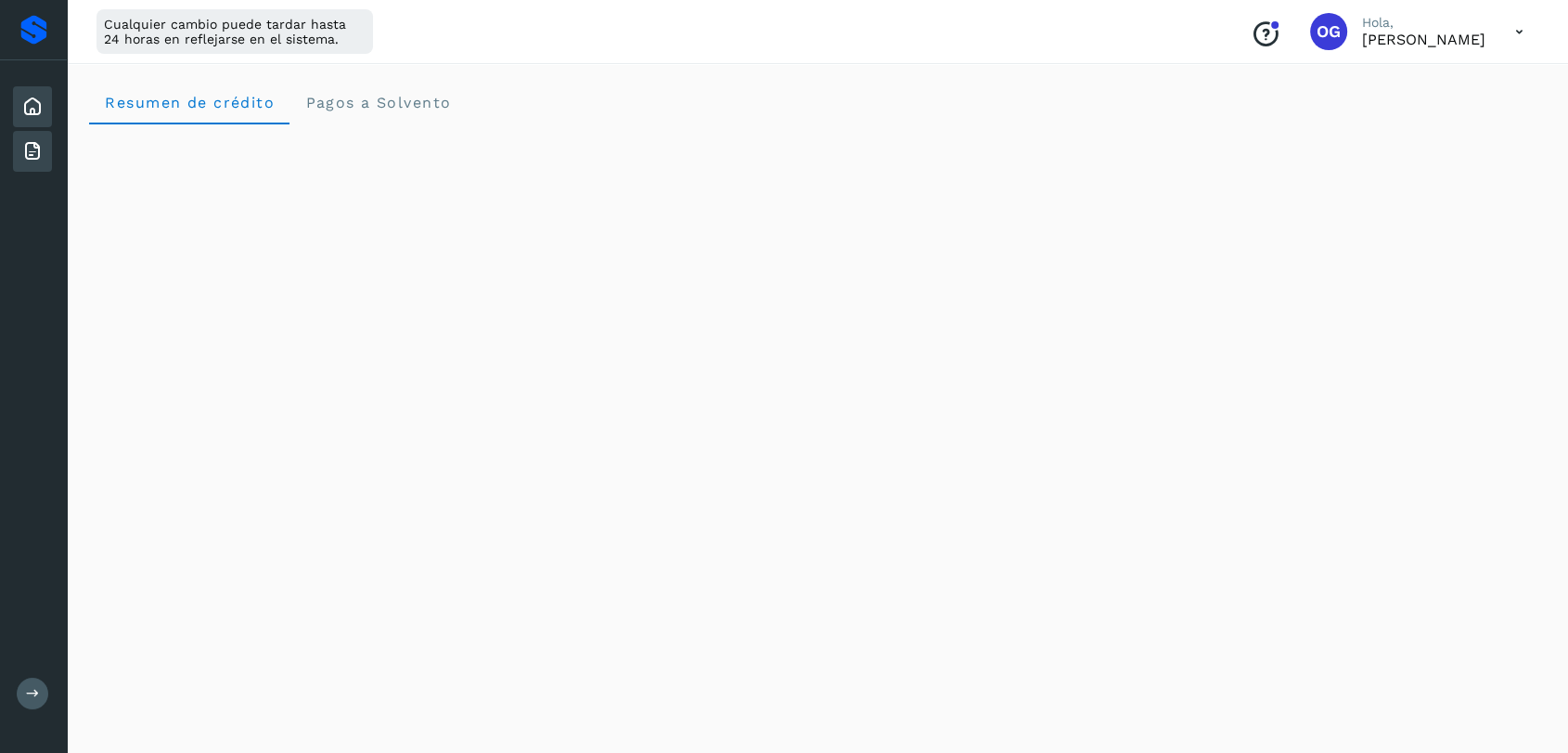
click at [39, 151] on icon at bounding box center [32, 151] width 22 height 22
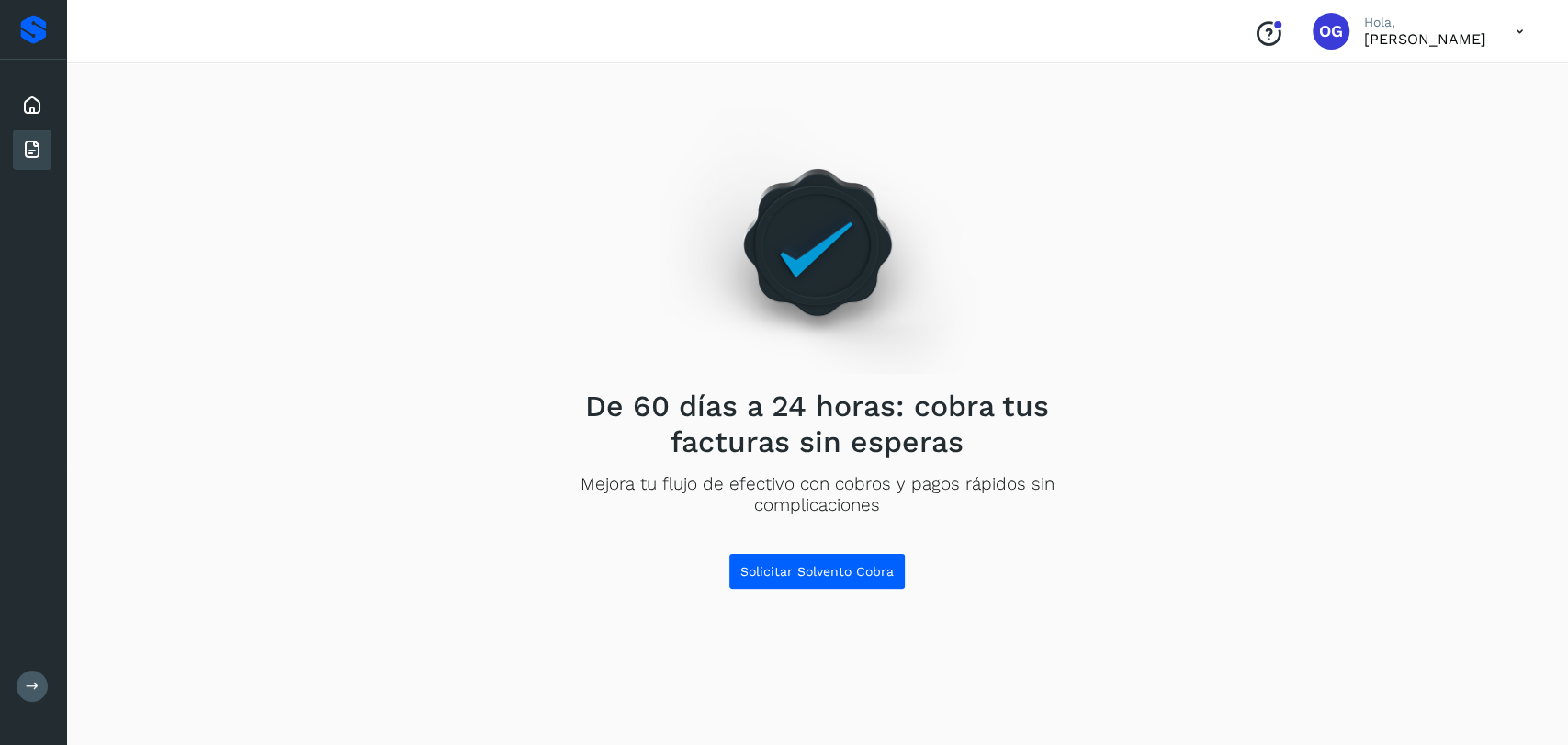
click at [1527, 28] on icon at bounding box center [1520, 31] width 38 height 38
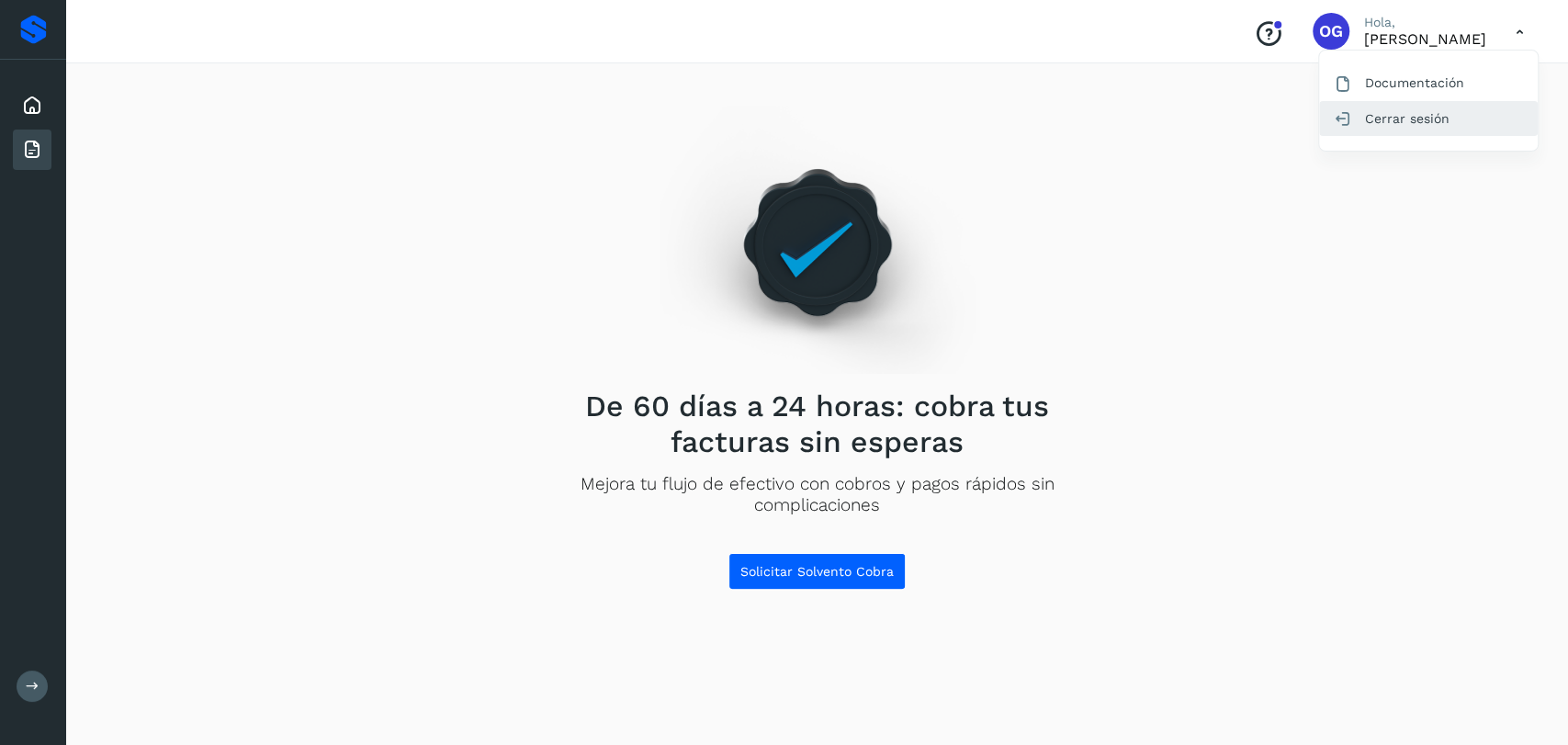
click at [1425, 128] on div "Cerrar sesión" at bounding box center [1429, 118] width 219 height 35
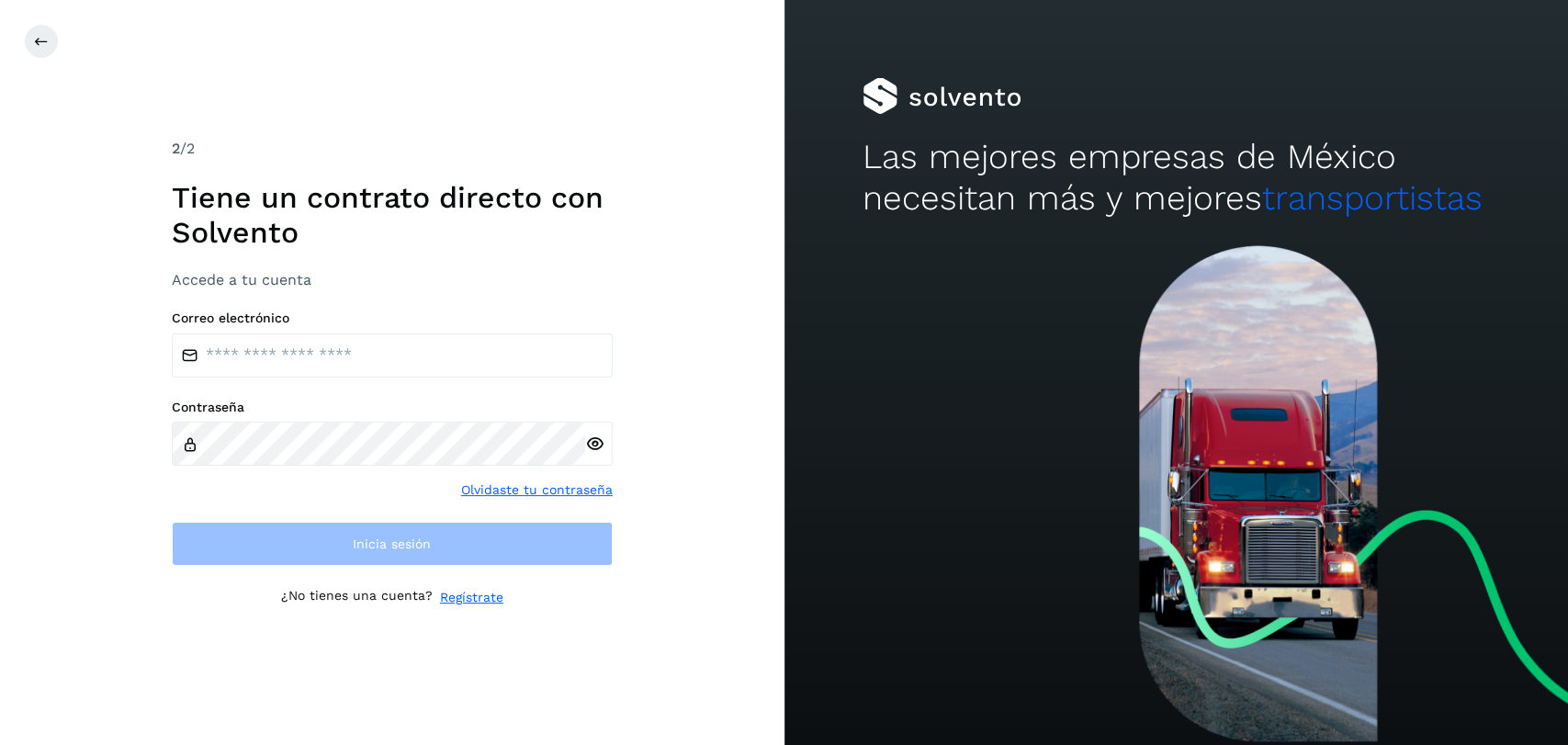
click at [389, 330] on div "Correo electrónico" at bounding box center [393, 343] width 441 height 67
click at [386, 351] on input "email" at bounding box center [393, 356] width 441 height 45
click at [556, 353] on input "email" at bounding box center [393, 356] width 441 height 45
type input "**********"
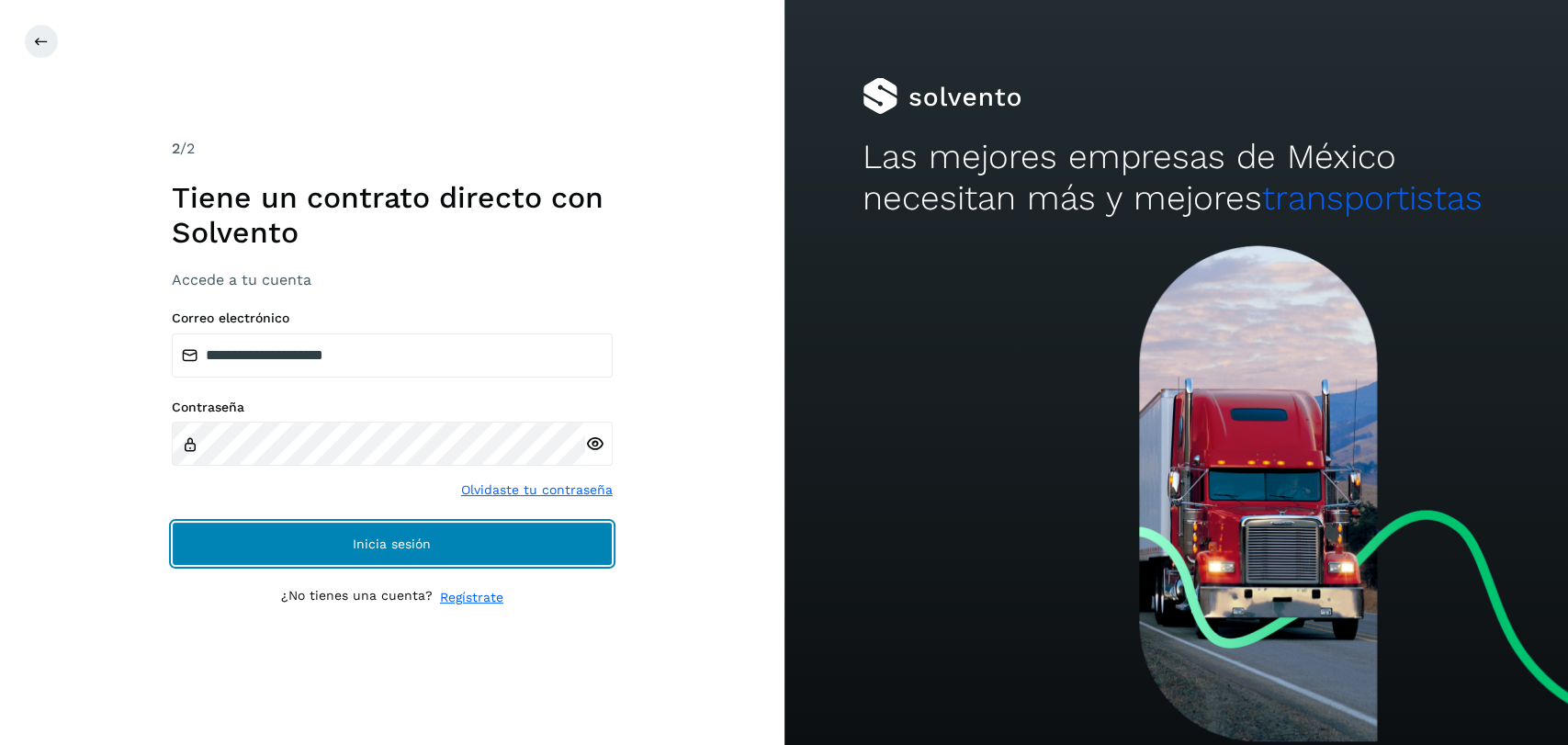
click at [512, 550] on button "Inicia sesión" at bounding box center [393, 544] width 441 height 45
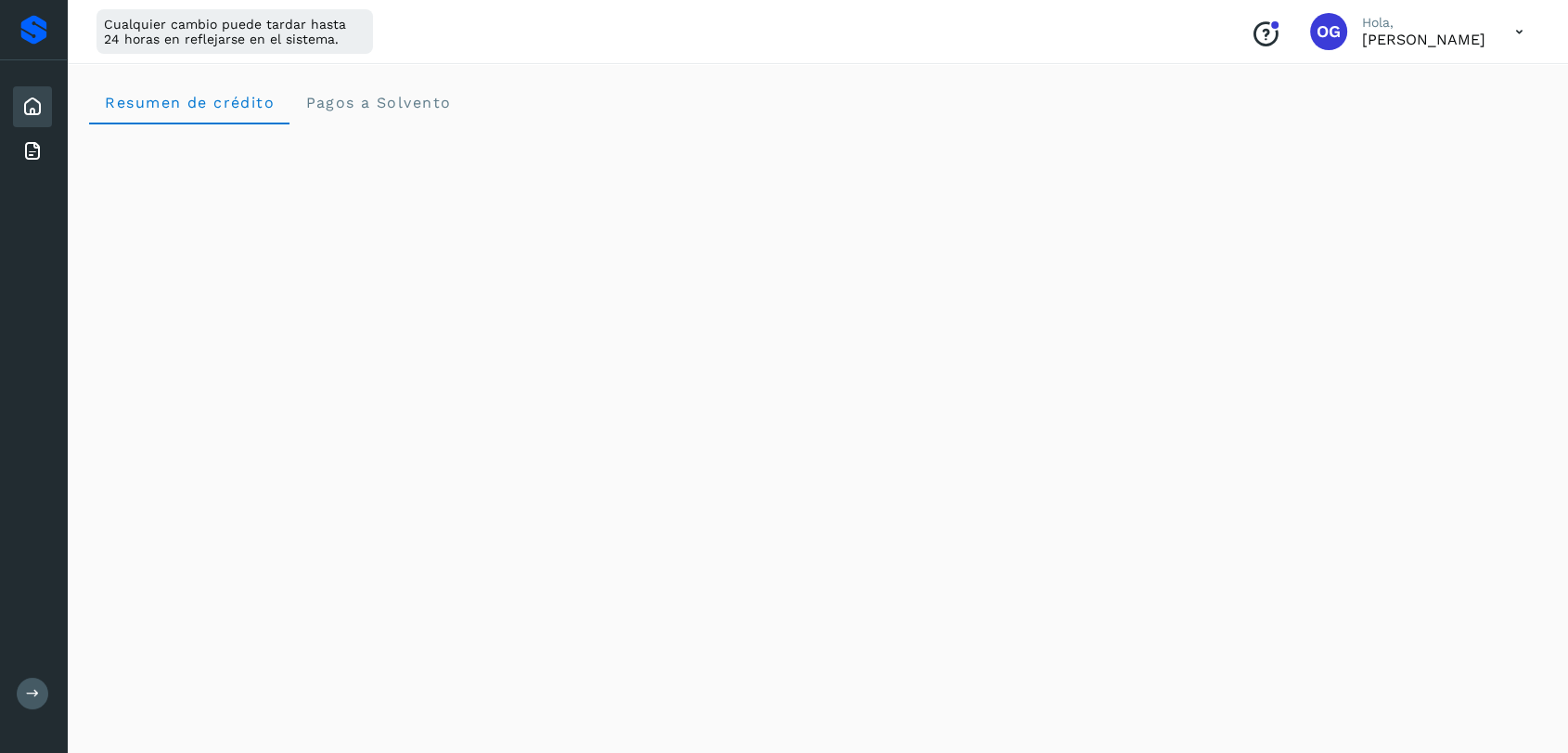
click at [1510, 31] on icon at bounding box center [1519, 31] width 38 height 38
click at [36, 689] on icon at bounding box center [33, 693] width 14 height 14
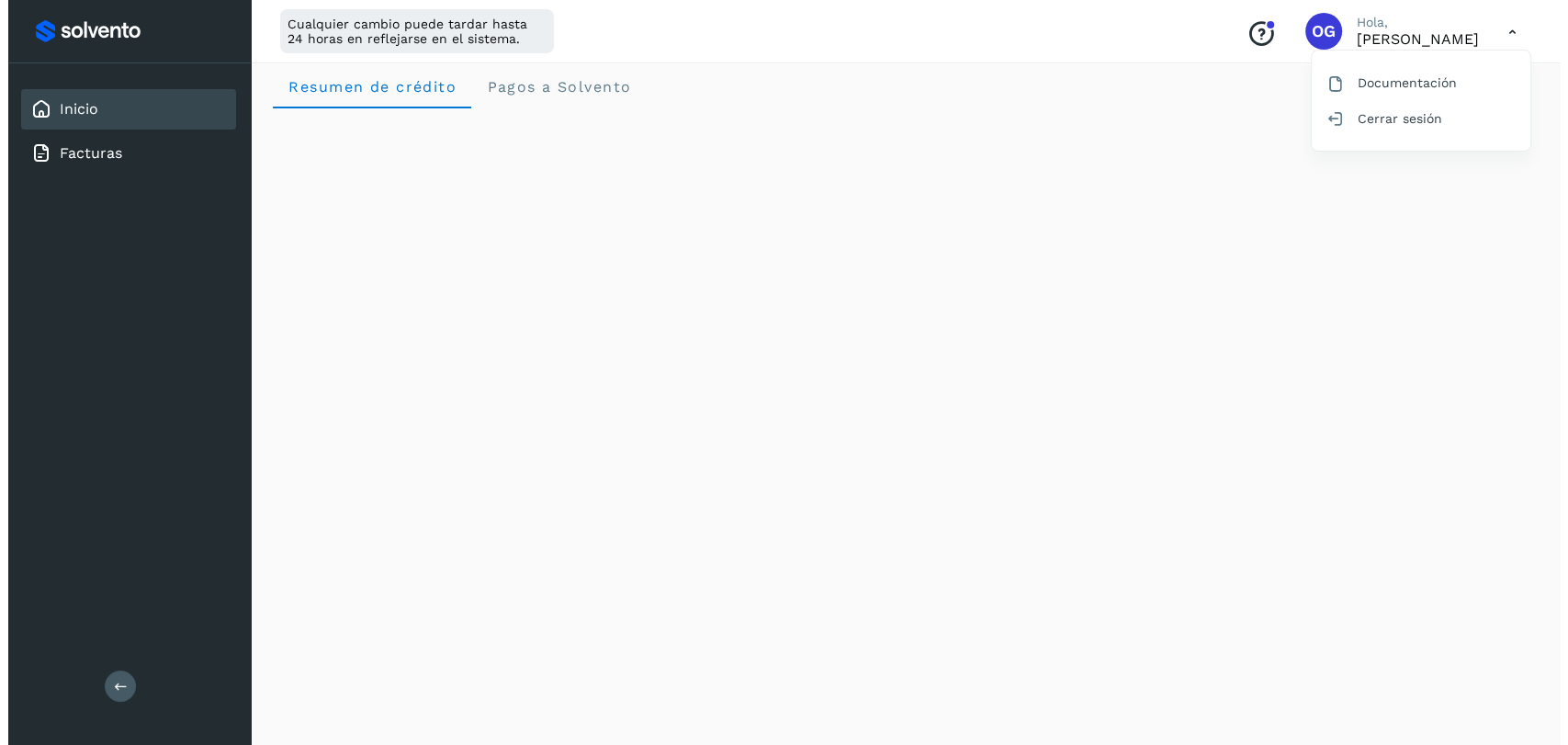
scroll to position [0, 0]
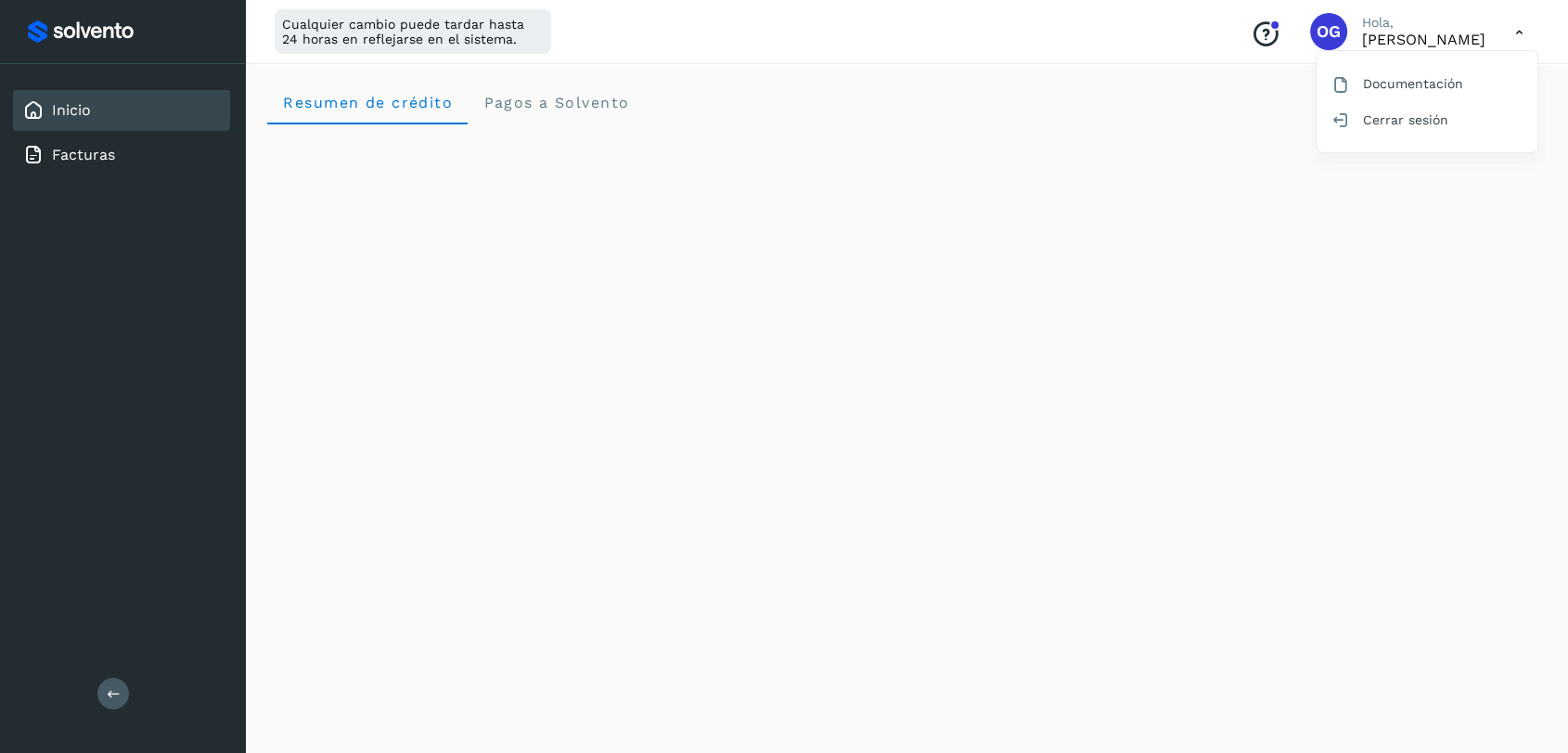
click at [1285, 88] on div at bounding box center [784, 376] width 1568 height 753
click at [513, 46] on div "Cualquier cambio puede tardar hasta 24 horas en reflejarse en el sistema." at bounding box center [413, 31] width 277 height 45
click at [54, 22] on div at bounding box center [122, 31] width 200 height 33
click at [604, 102] on span "Pagos a Solvento" at bounding box center [556, 103] width 147 height 18
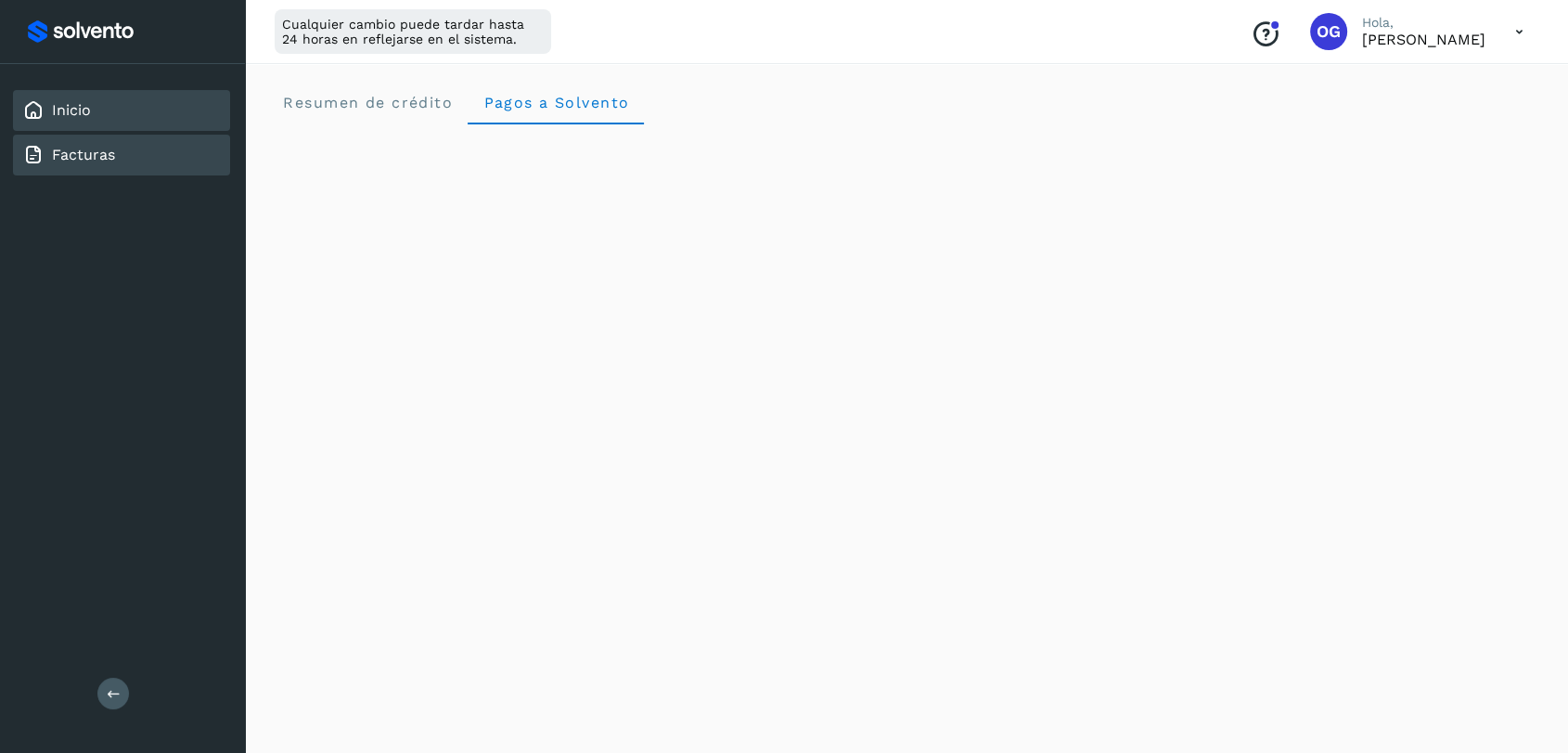
click at [105, 156] on link "Facturas" at bounding box center [83, 155] width 64 height 18
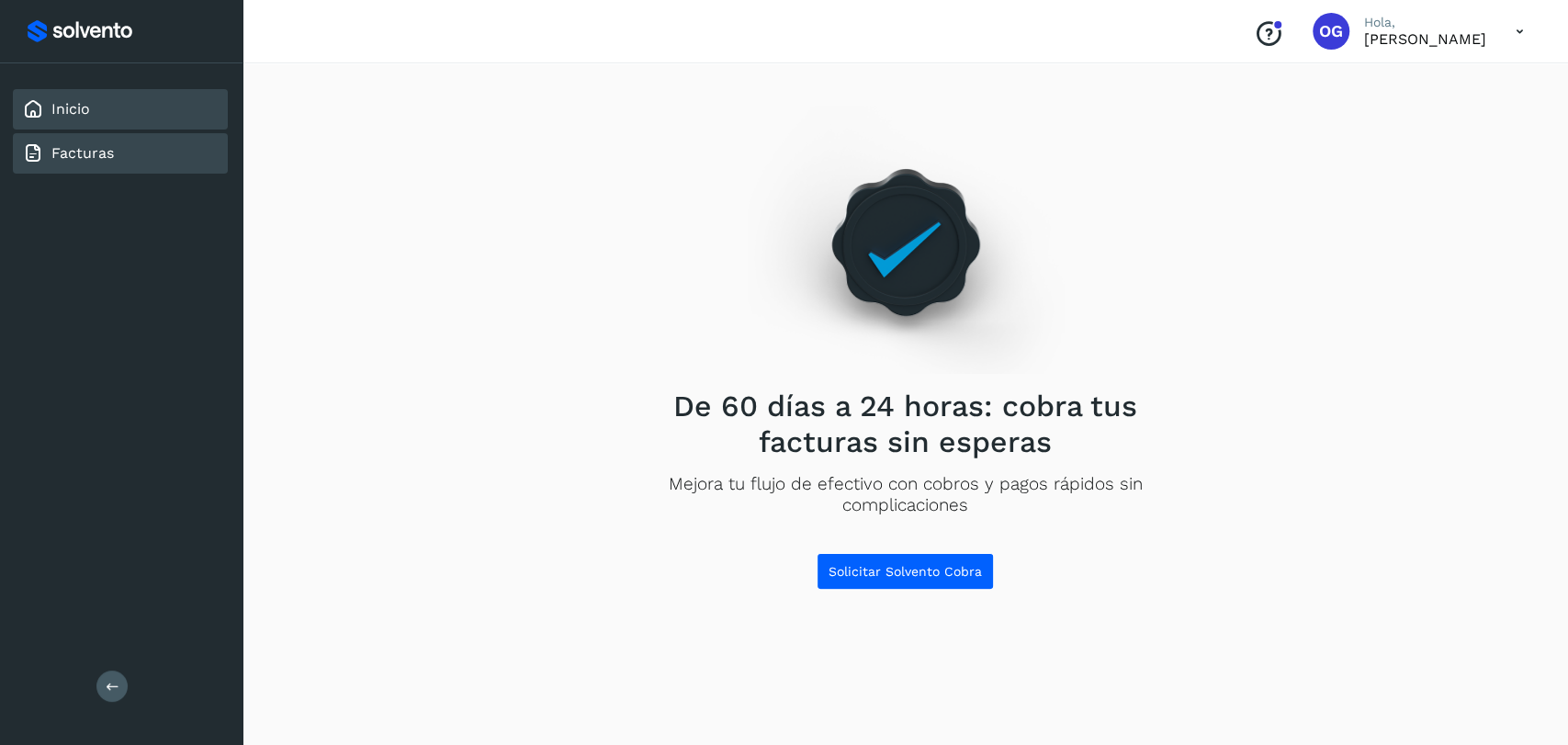
click at [154, 114] on div "Inicio" at bounding box center [120, 109] width 215 height 41
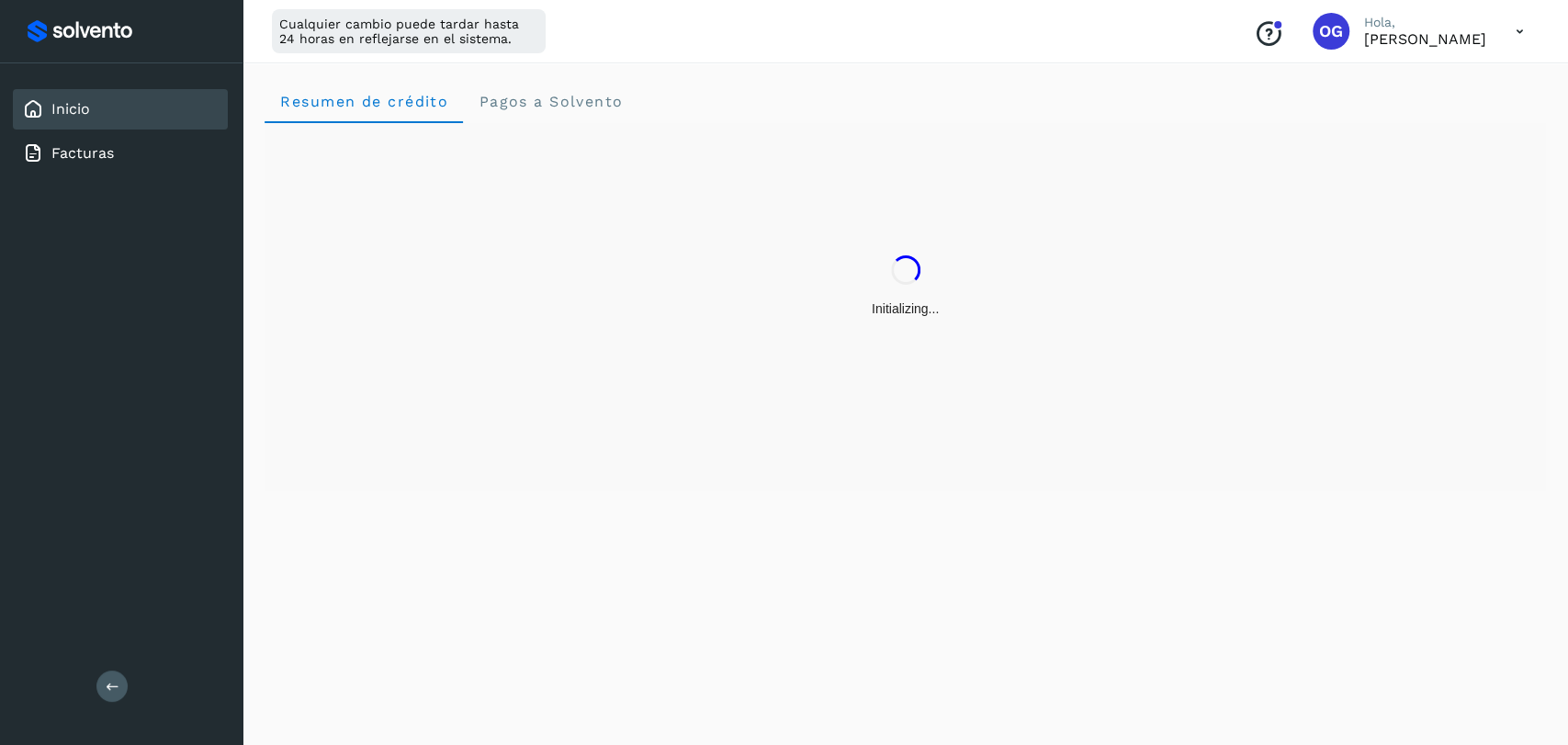
click at [1522, 37] on icon at bounding box center [1520, 31] width 38 height 38
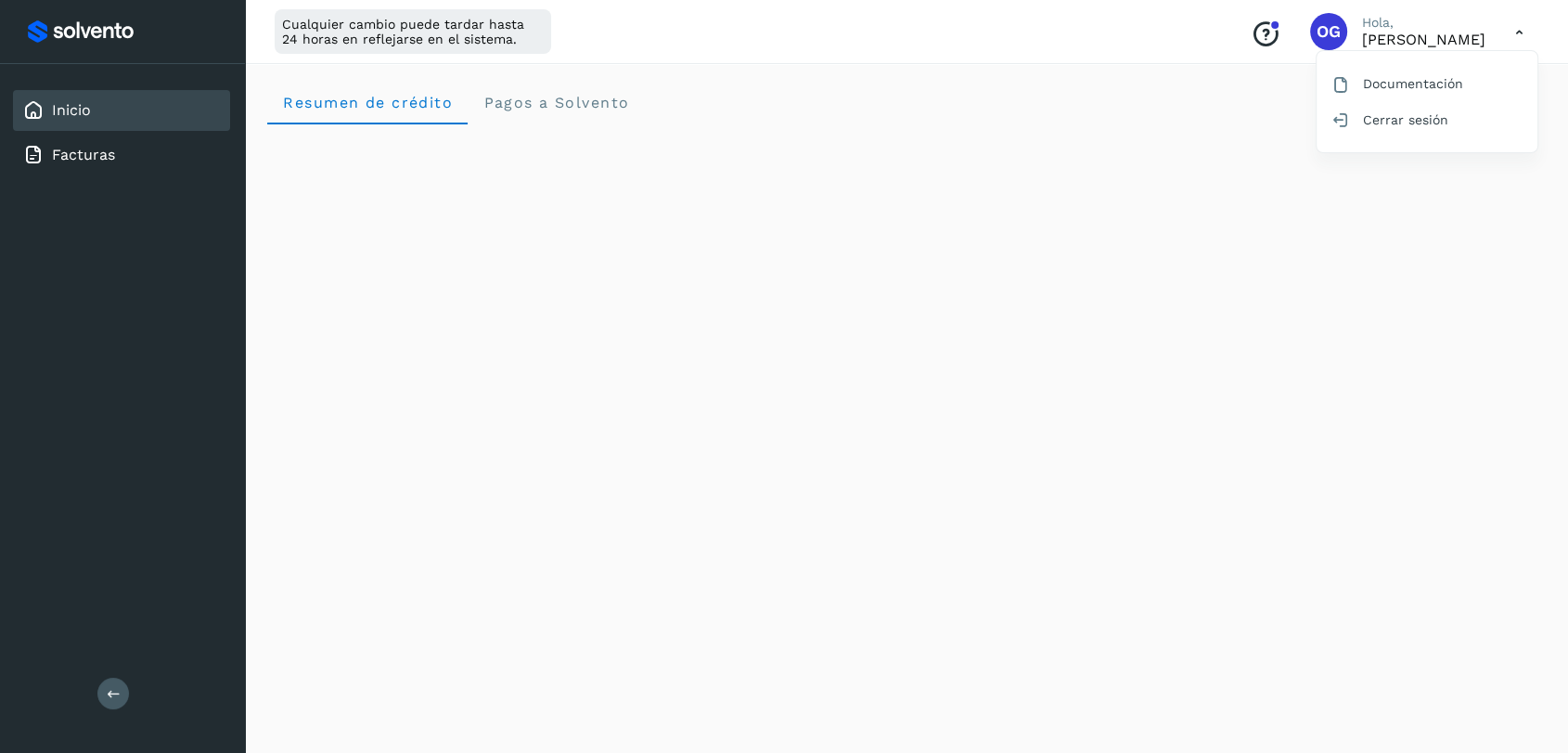
click at [1519, 29] on div at bounding box center [784, 376] width 1568 height 753
click at [89, 173] on div "Facturas" at bounding box center [121, 155] width 217 height 41
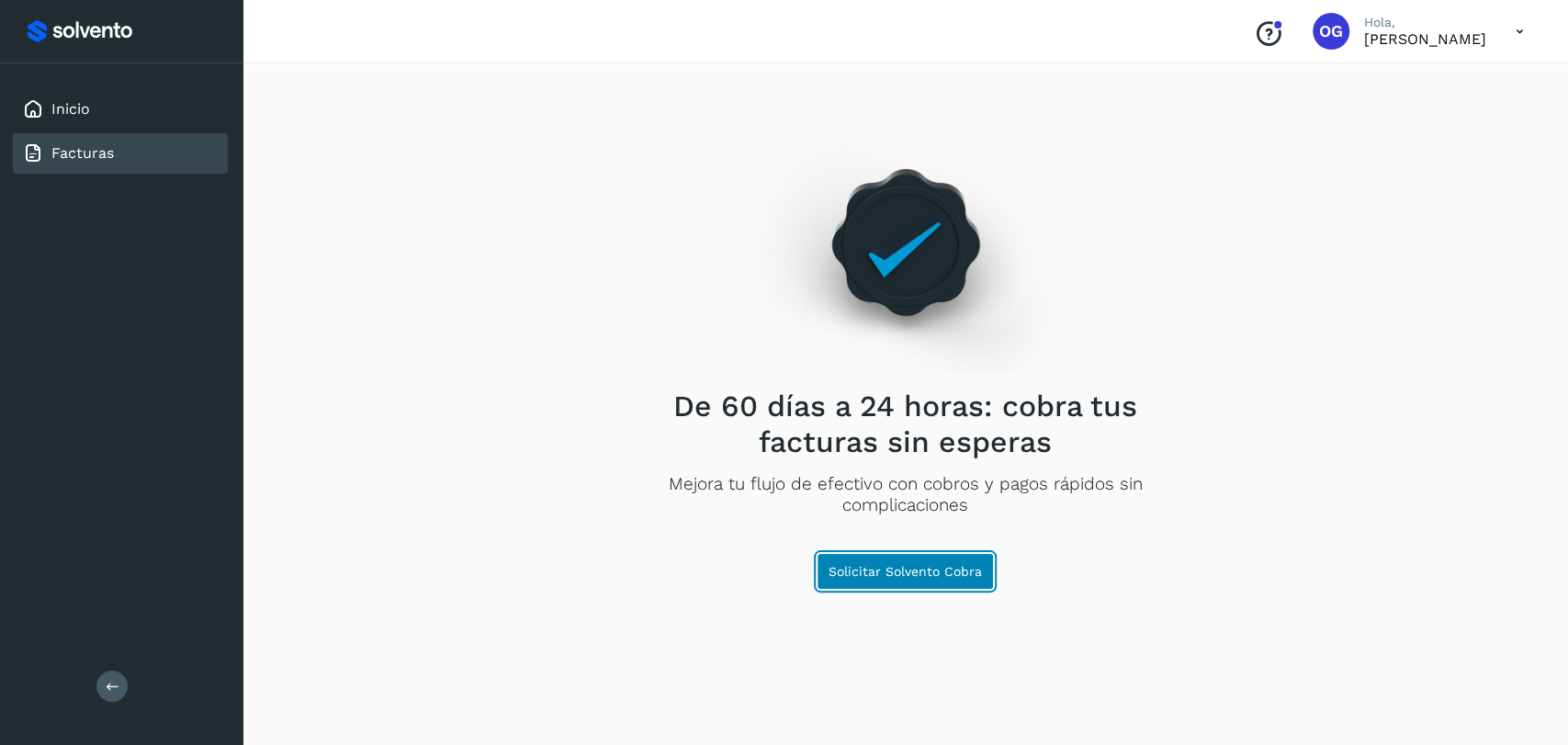
click at [897, 566] on span "Solicitar Solvento Cobra" at bounding box center [905, 571] width 154 height 13
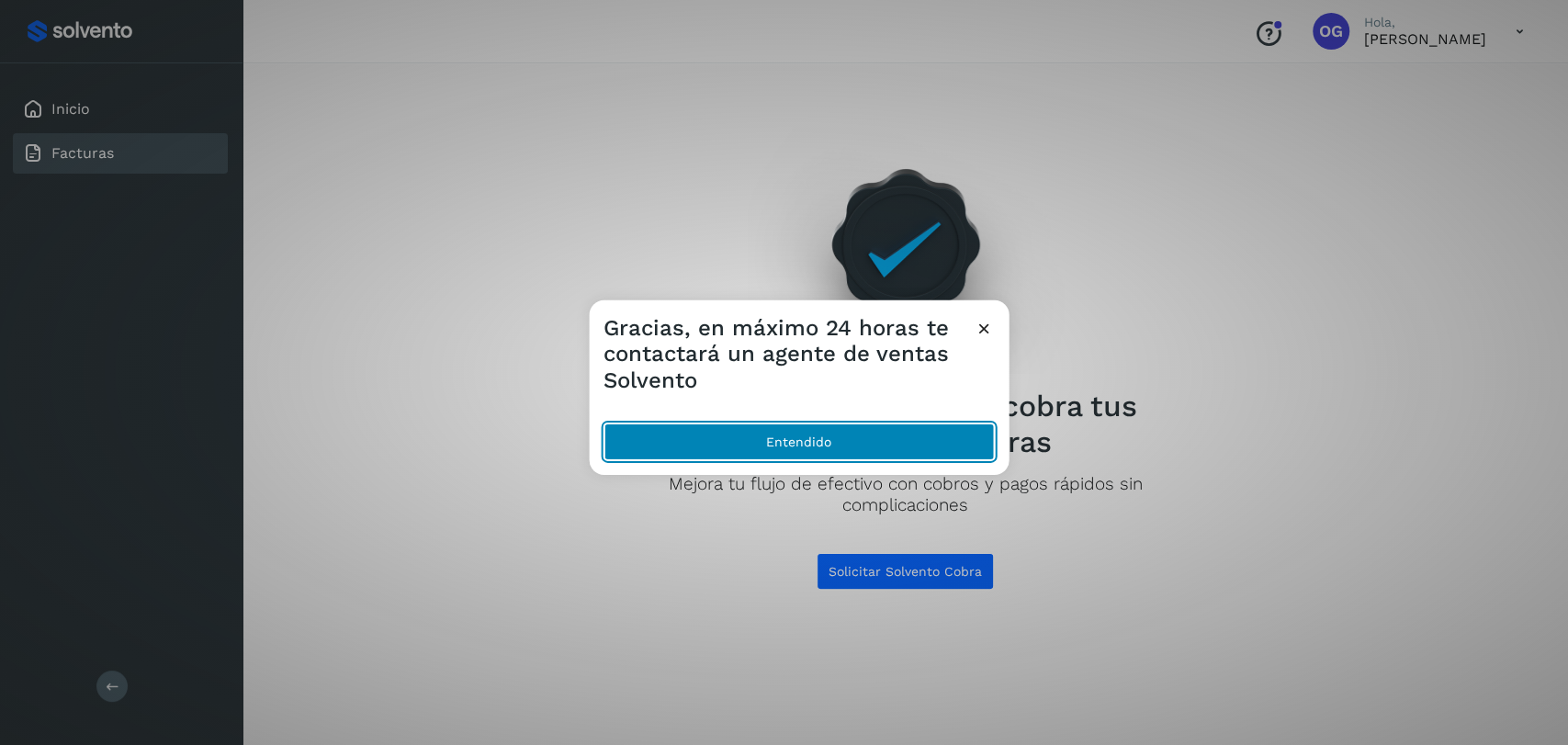
click at [806, 440] on button "Entendido" at bounding box center [799, 442] width 390 height 37
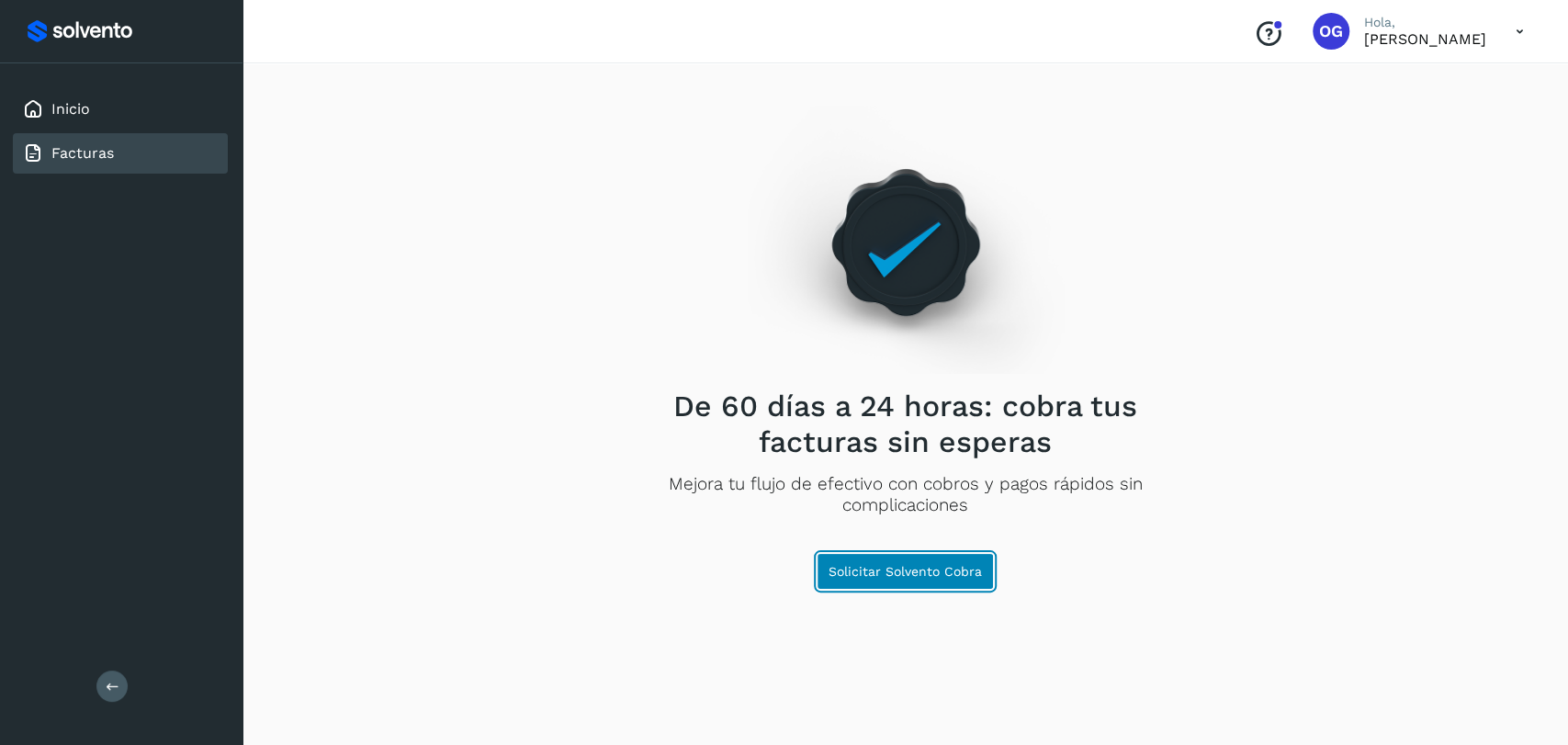
click at [963, 572] on span "Solicitar Solvento Cobra" at bounding box center [905, 571] width 154 height 13
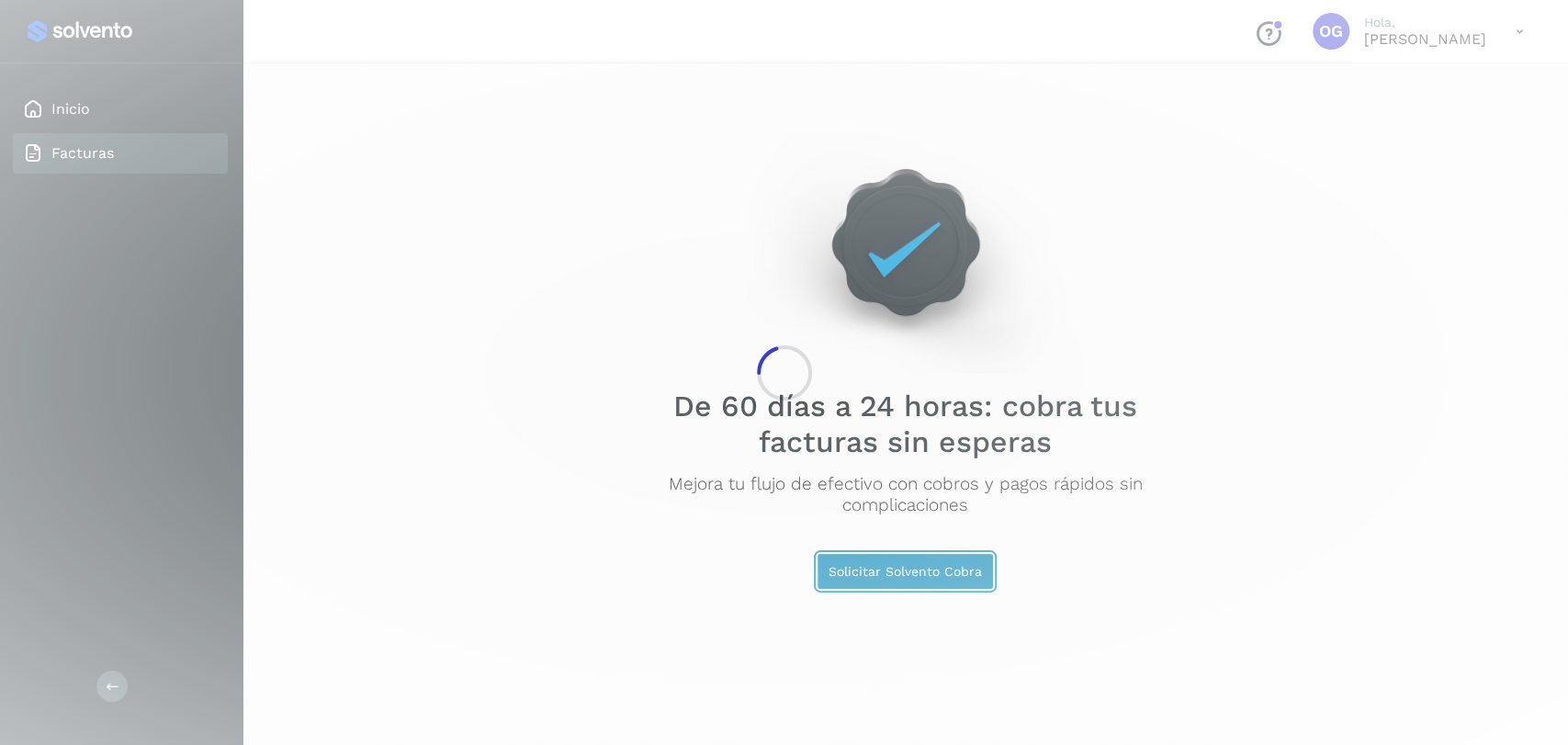
click at [817, 552] on button "Solicitar Solvento Cobra" at bounding box center [905, 571] width 177 height 37
